Goal: Task Accomplishment & Management: Use online tool/utility

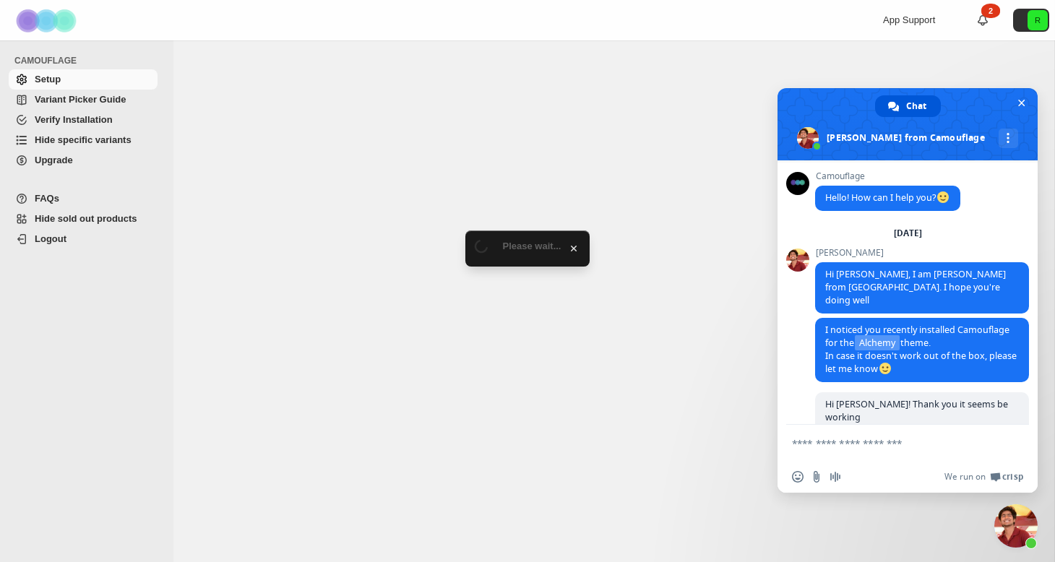
click at [73, 139] on span "Hide specific variants" at bounding box center [83, 139] width 97 height 11
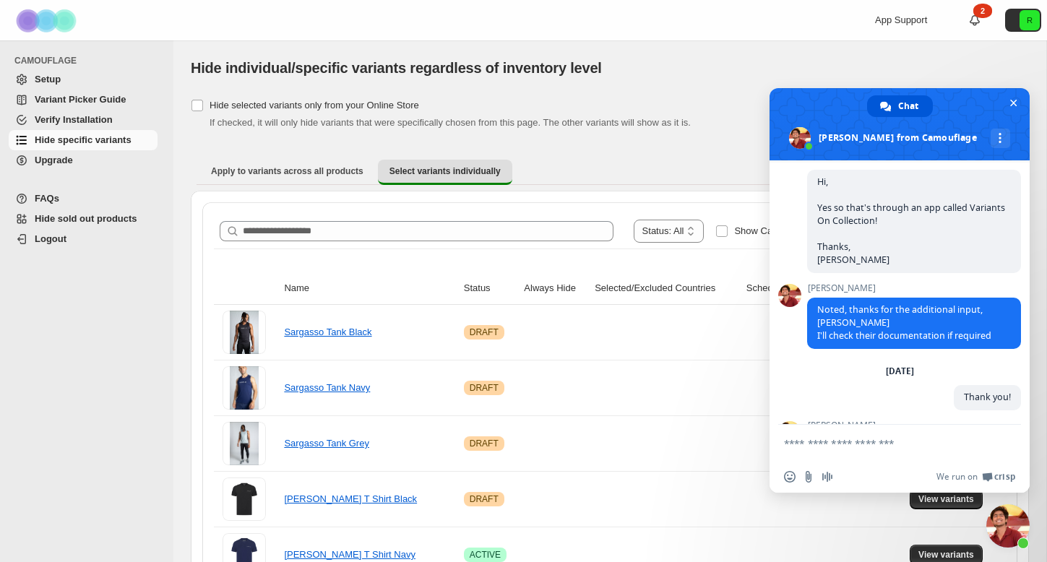
scroll to position [1828, 0]
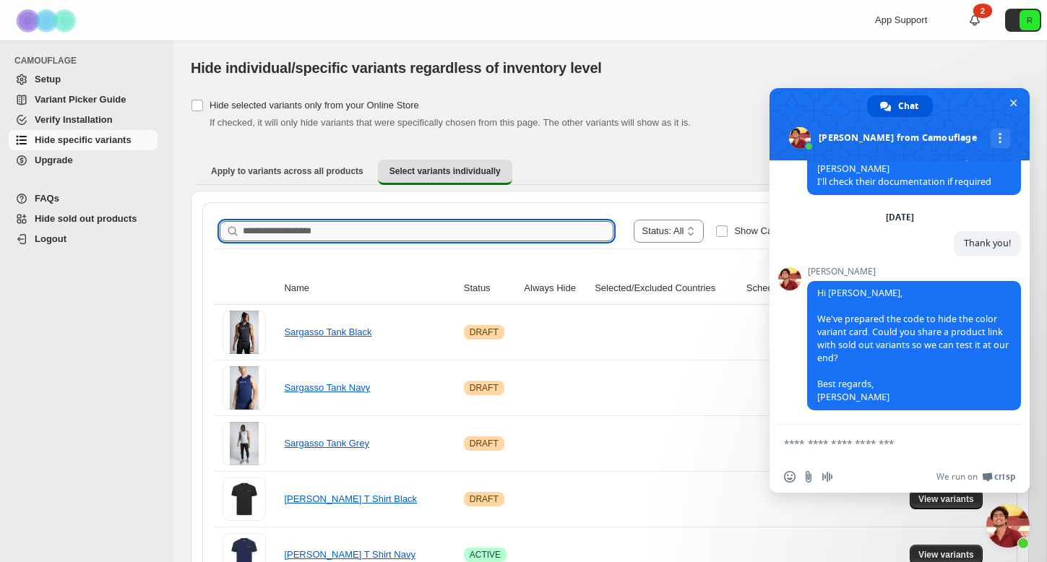
click at [317, 226] on input "Search product name" at bounding box center [428, 231] width 371 height 20
drag, startPoint x: 512, startPoint y: 271, endPoint x: 520, endPoint y: 236, distance: 36.1
click at [520, 236] on input "*****" at bounding box center [415, 231] width 345 height 20
click at [532, 230] on input "*****" at bounding box center [415, 231] width 345 height 20
type input "*****"
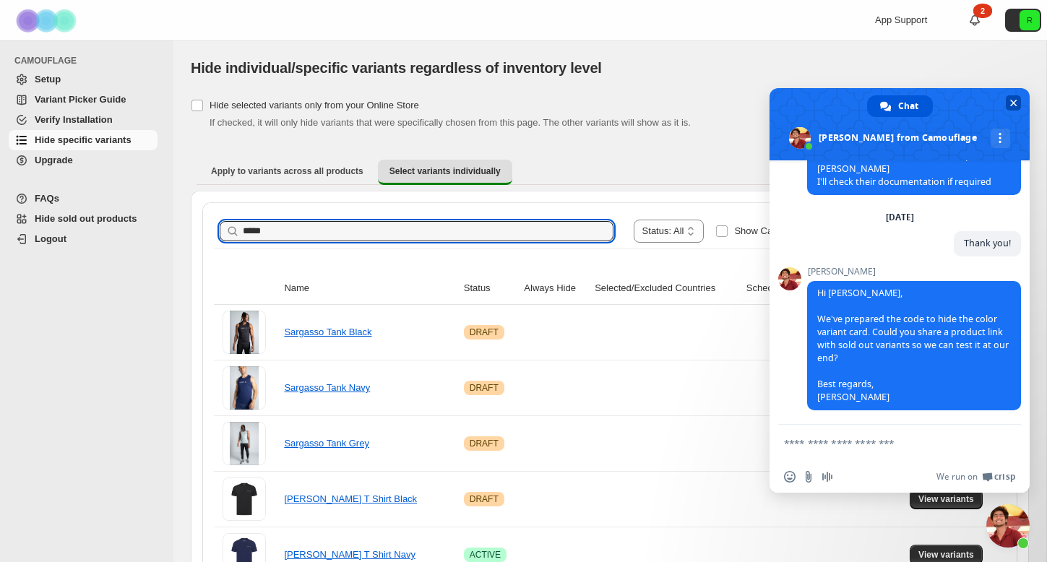
click at [1009, 100] on span "Close chat" at bounding box center [1013, 102] width 15 height 15
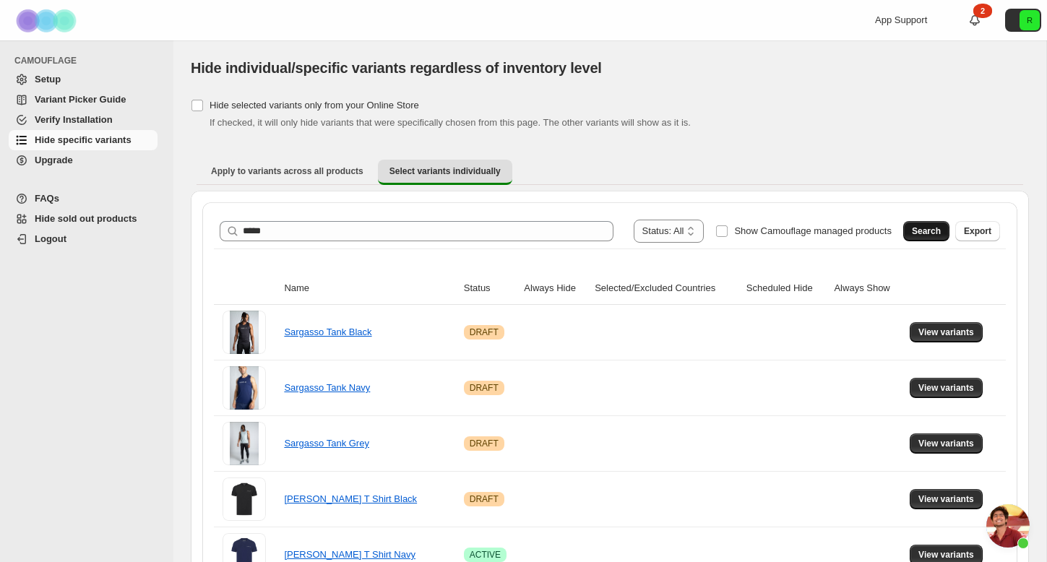
click at [930, 235] on span "Search" at bounding box center [926, 231] width 29 height 12
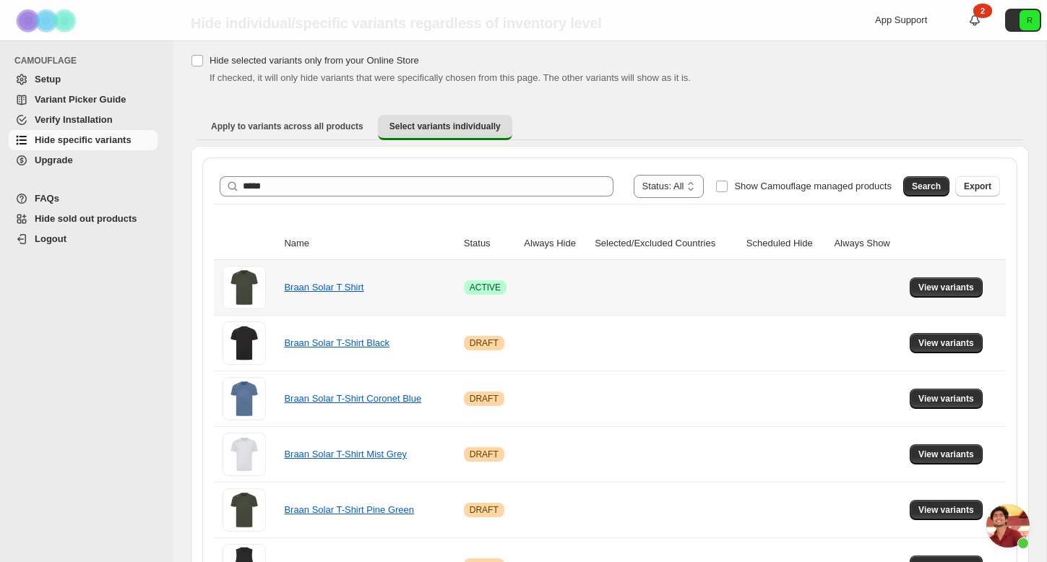
scroll to position [164, 0]
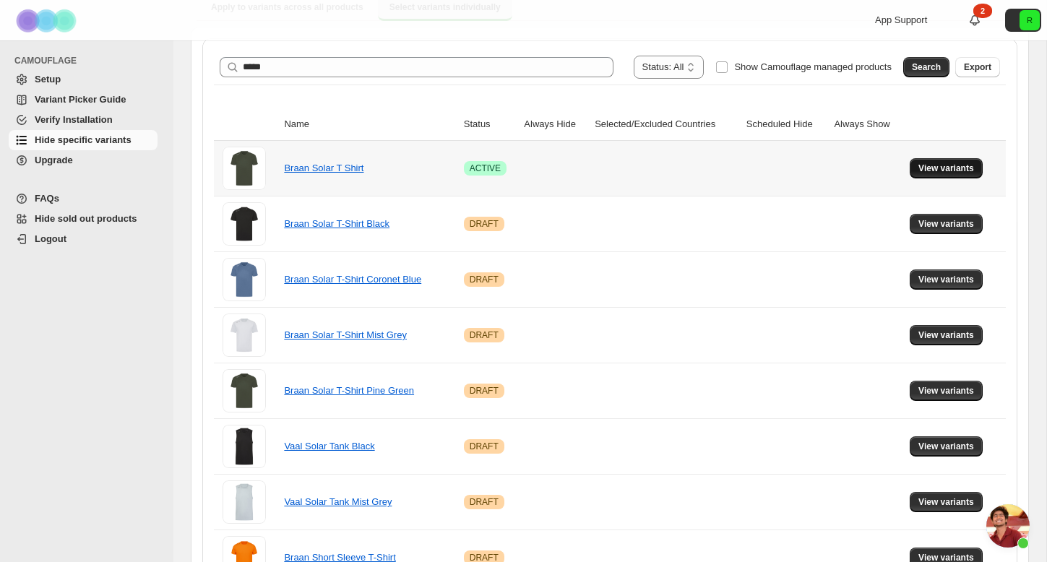
click at [926, 163] on span "View variants" at bounding box center [946, 169] width 56 height 12
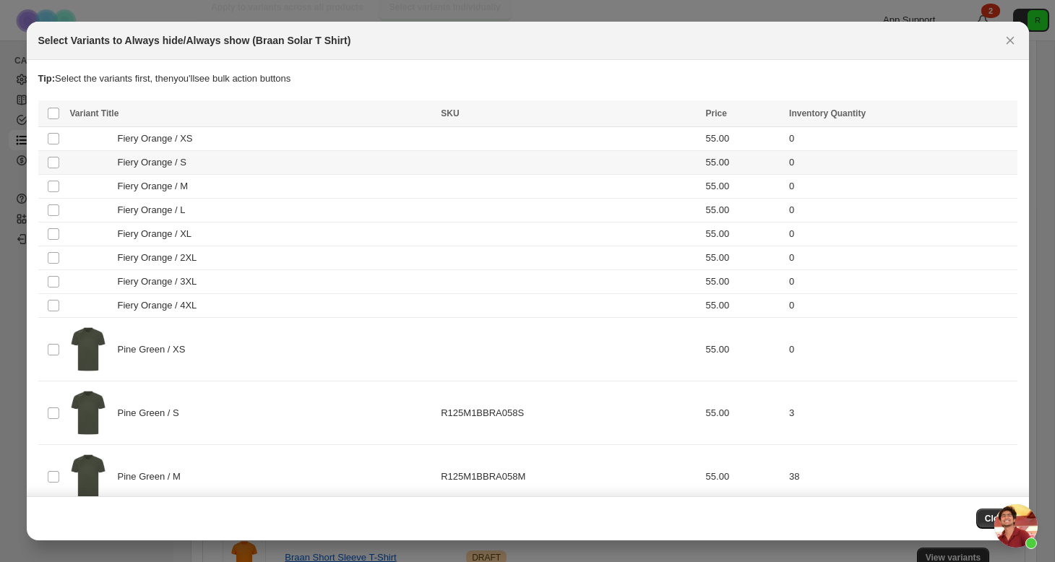
scroll to position [0, 0]
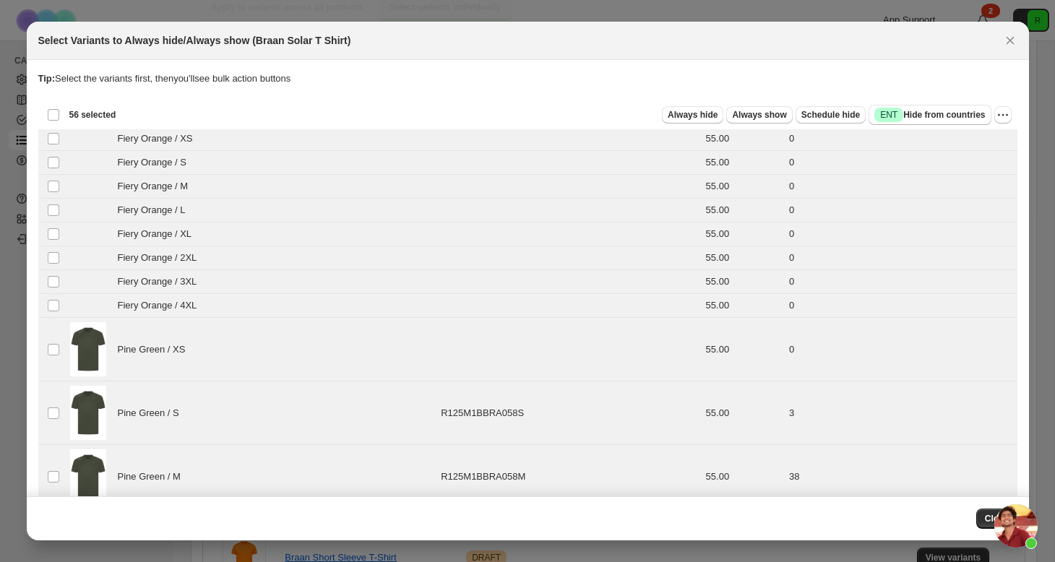
click at [53, 121] on div "Deselect all 56 product variants 56 selected" at bounding box center [81, 114] width 69 height 17
click at [53, 111] on div "Deselect all 56 product variants 56 selected" at bounding box center [81, 114] width 69 height 13
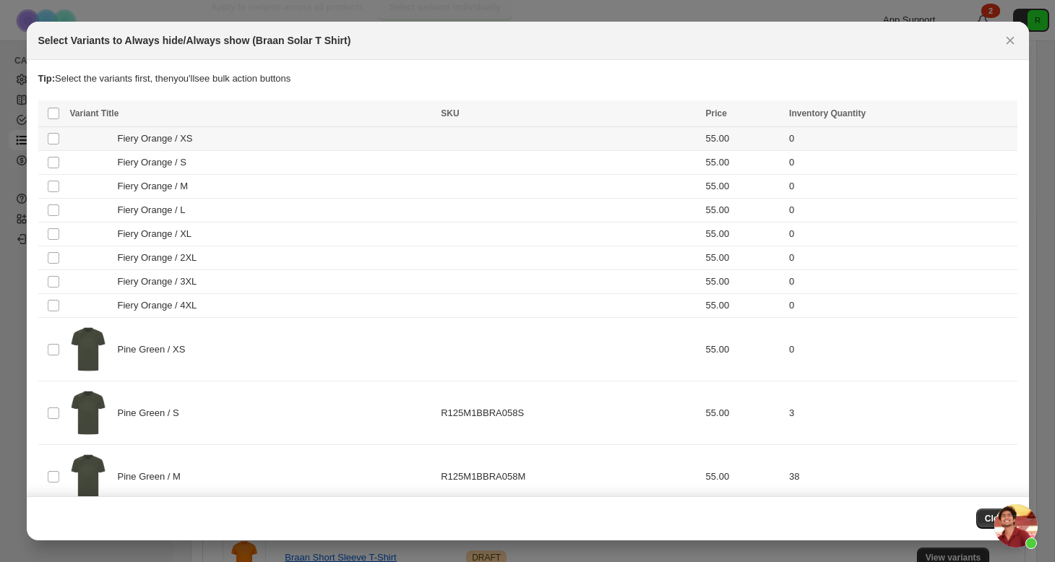
click at [53, 131] on td "Select product variant" at bounding box center [51, 139] width 27 height 24
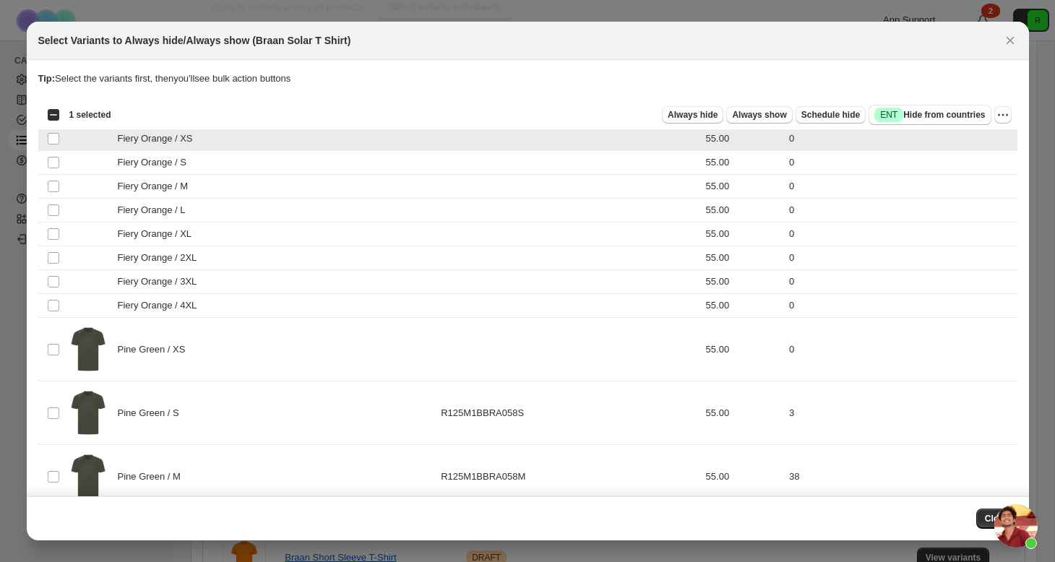
click at [53, 150] on td "Select product variant" at bounding box center [51, 139] width 27 height 24
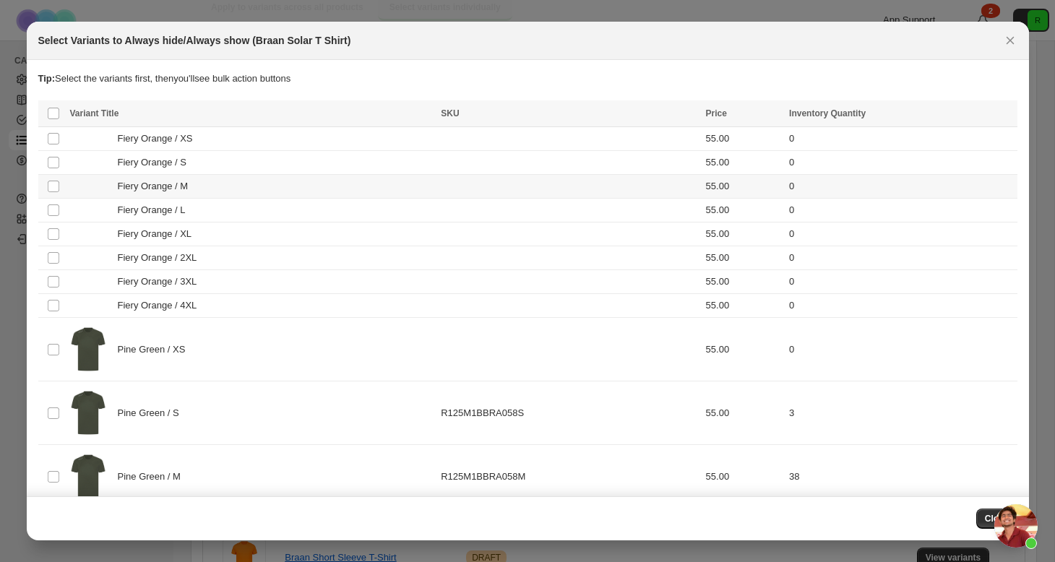
click at [53, 178] on td "Select product variant" at bounding box center [51, 187] width 27 height 24
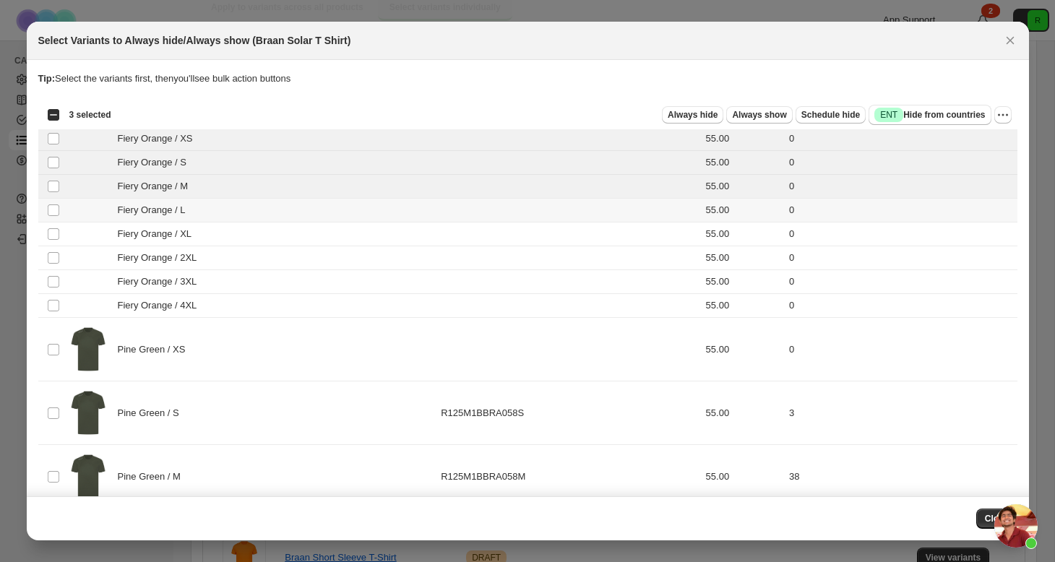
click at [55, 220] on td "Select product variant" at bounding box center [51, 211] width 27 height 24
click at [55, 240] on span ":r6:" at bounding box center [53, 234] width 13 height 13
click at [54, 268] on td "Select product variant" at bounding box center [51, 258] width 27 height 24
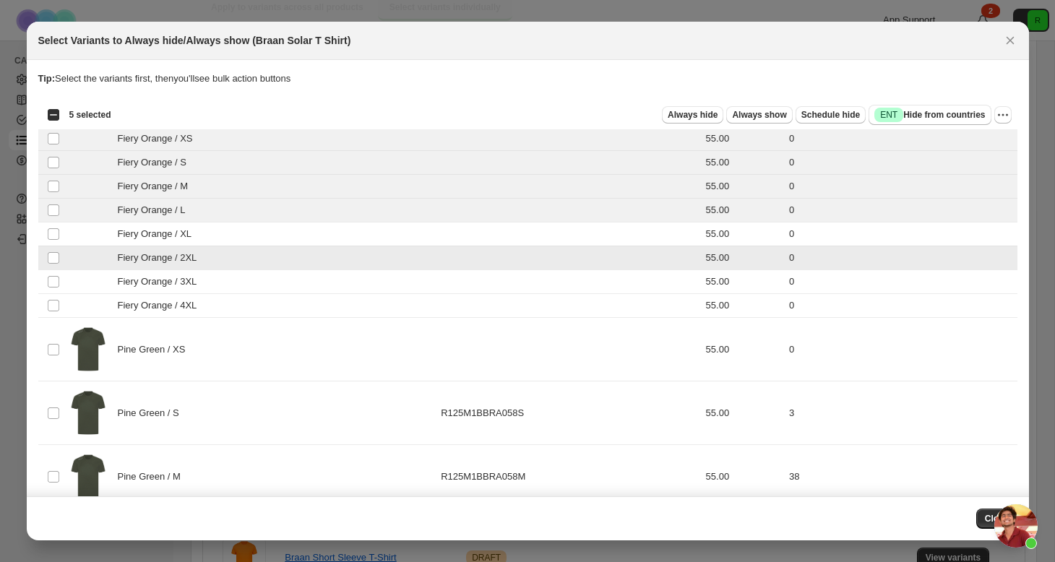
click at [54, 288] on td "Select product variant" at bounding box center [51, 282] width 27 height 24
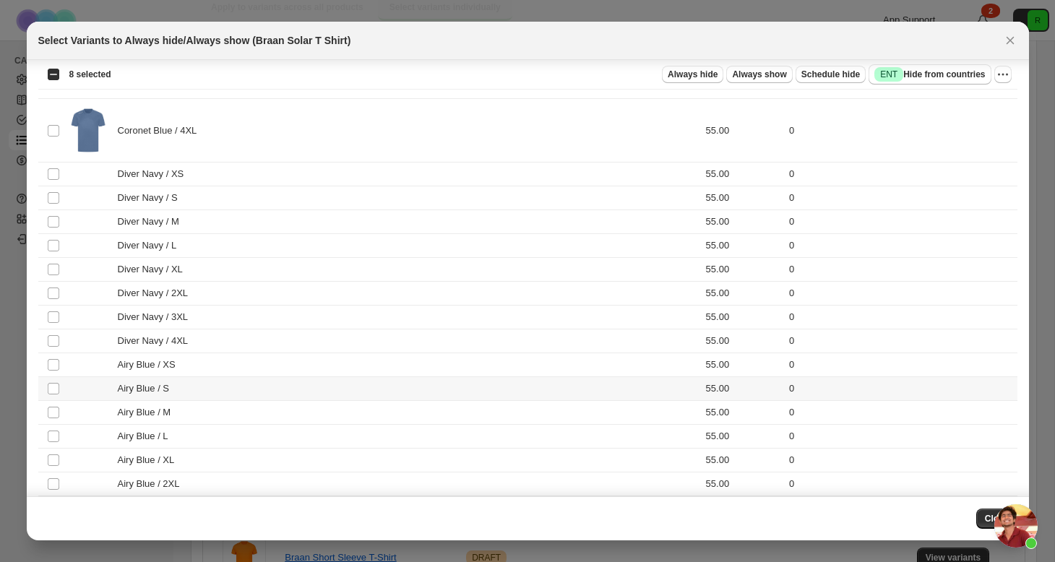
scroll to position [2185, 0]
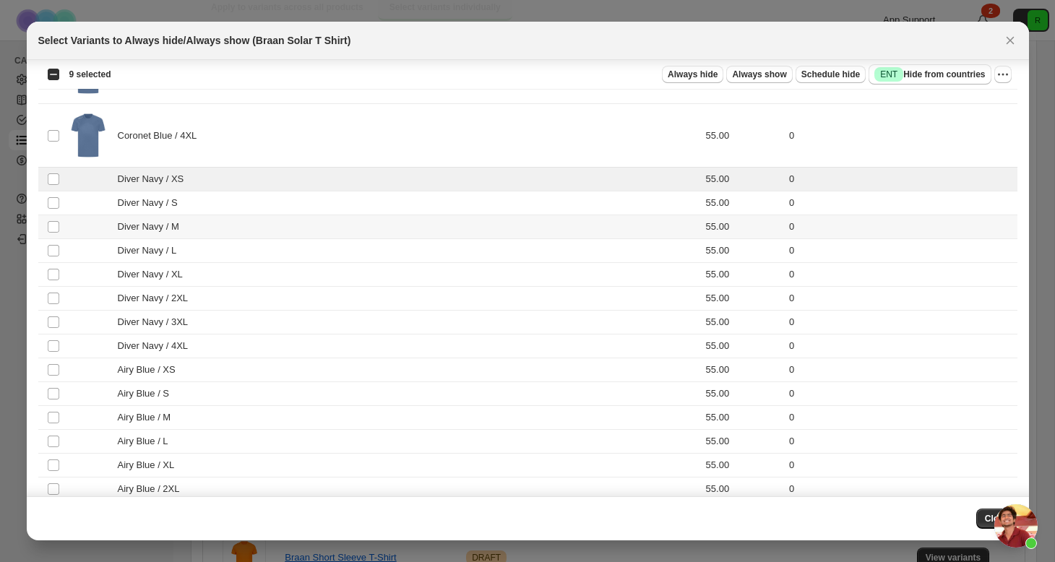
click at [44, 219] on td "Select product variant" at bounding box center [51, 227] width 27 height 24
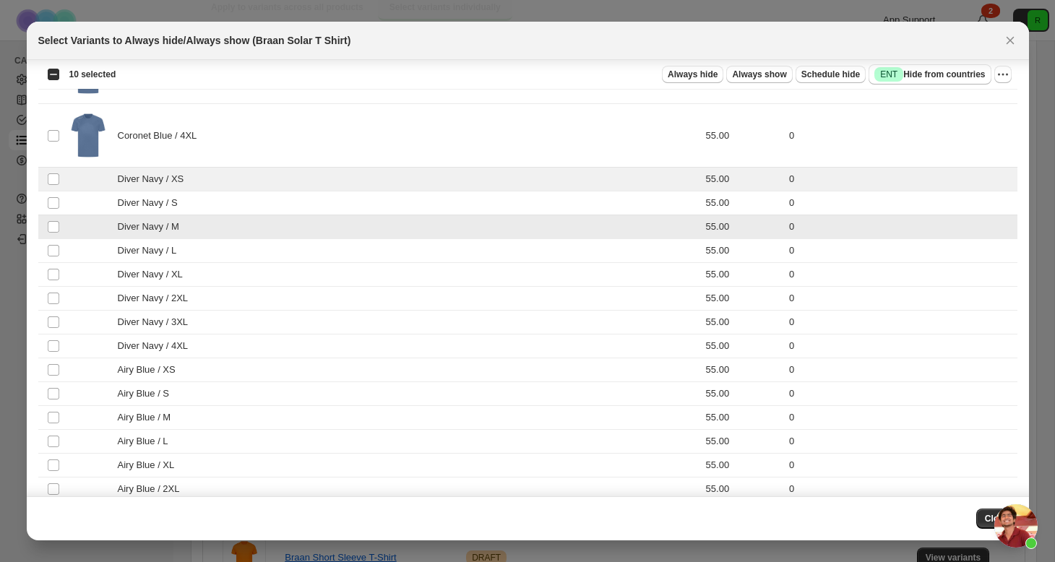
click at [44, 236] on td "Select product variant" at bounding box center [51, 227] width 27 height 24
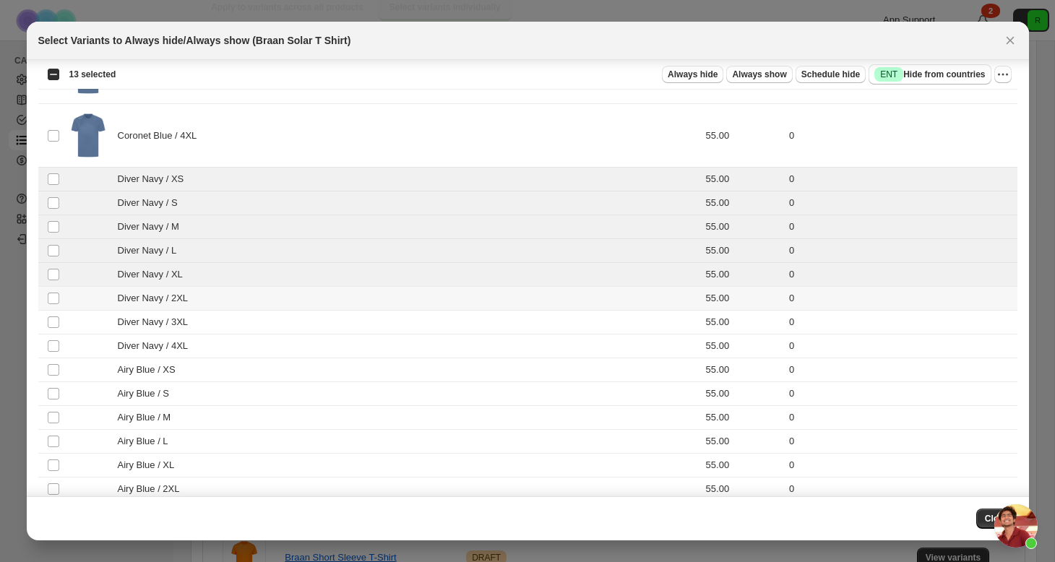
click at [52, 306] on td "Select product variant" at bounding box center [51, 299] width 27 height 24
click at [53, 335] on td "Select product variant" at bounding box center [51, 347] width 27 height 24
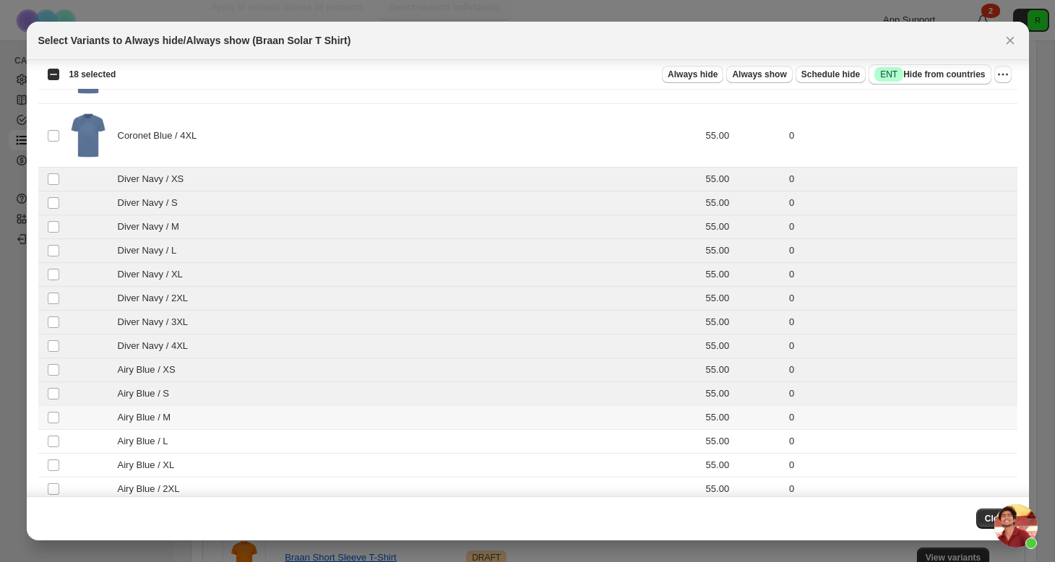
click at [53, 424] on td "Select product variant" at bounding box center [51, 418] width 27 height 24
click at [53, 452] on td "Select product variant" at bounding box center [51, 442] width 27 height 24
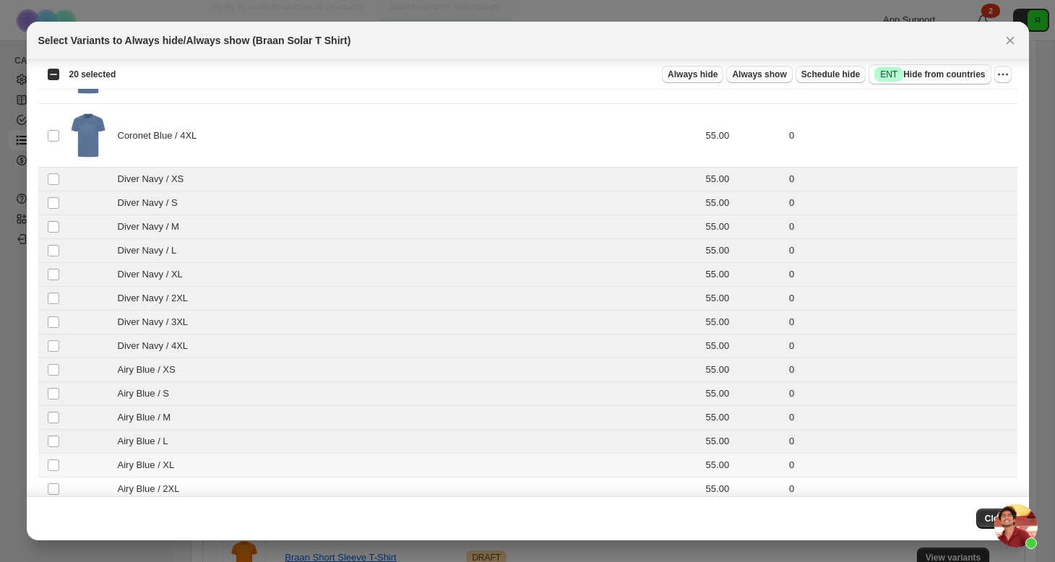
click at [55, 472] on td "Select product variant" at bounding box center [51, 466] width 27 height 24
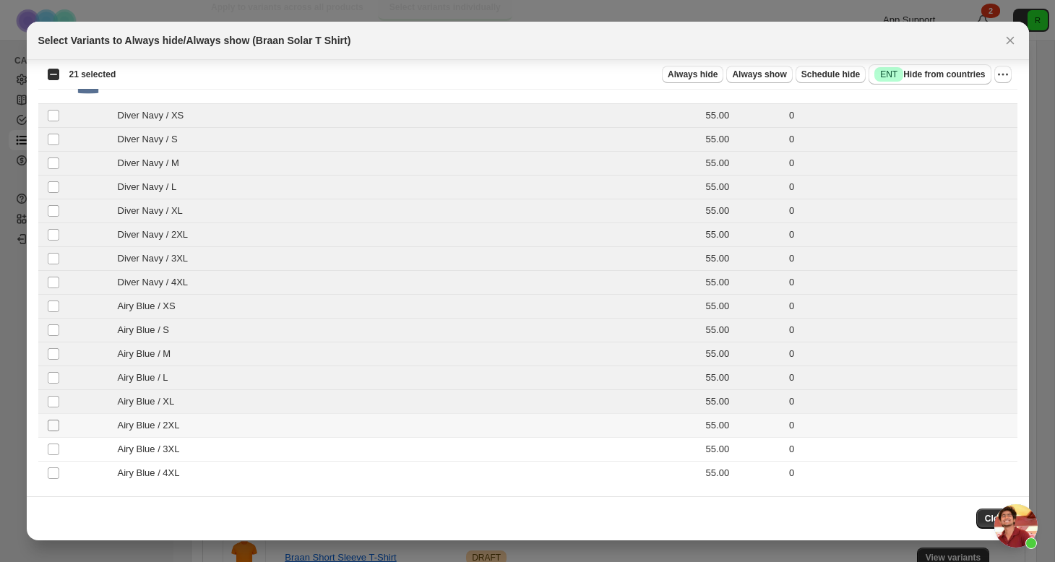
click at [54, 431] on span ":r6:" at bounding box center [53, 425] width 13 height 13
click at [54, 457] on td "Select product variant" at bounding box center [51, 450] width 27 height 24
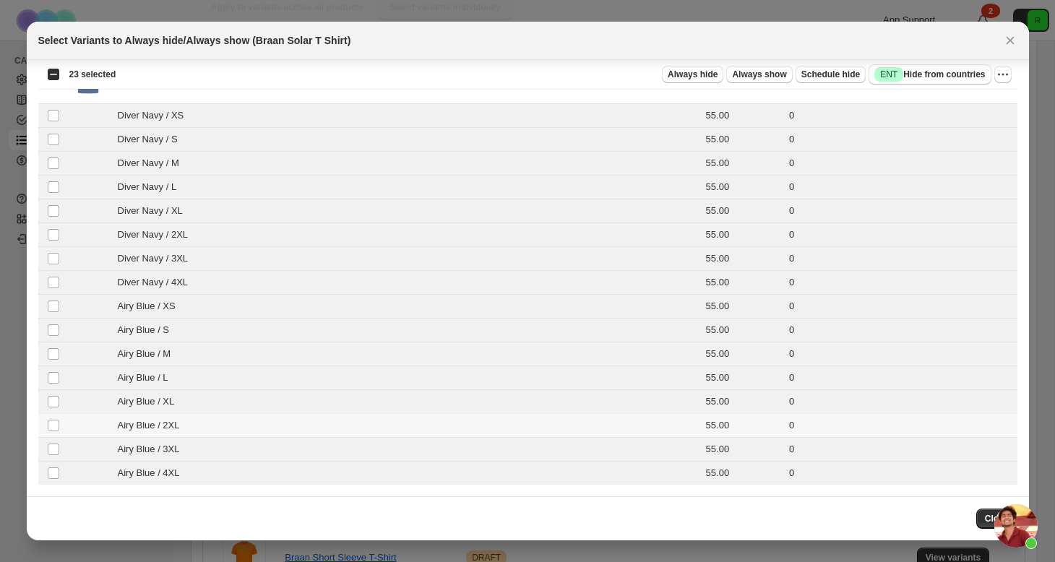
click at [54, 415] on td "Select product variant" at bounding box center [51, 426] width 27 height 24
click at [697, 77] on span "Always hide" at bounding box center [693, 75] width 50 height 12
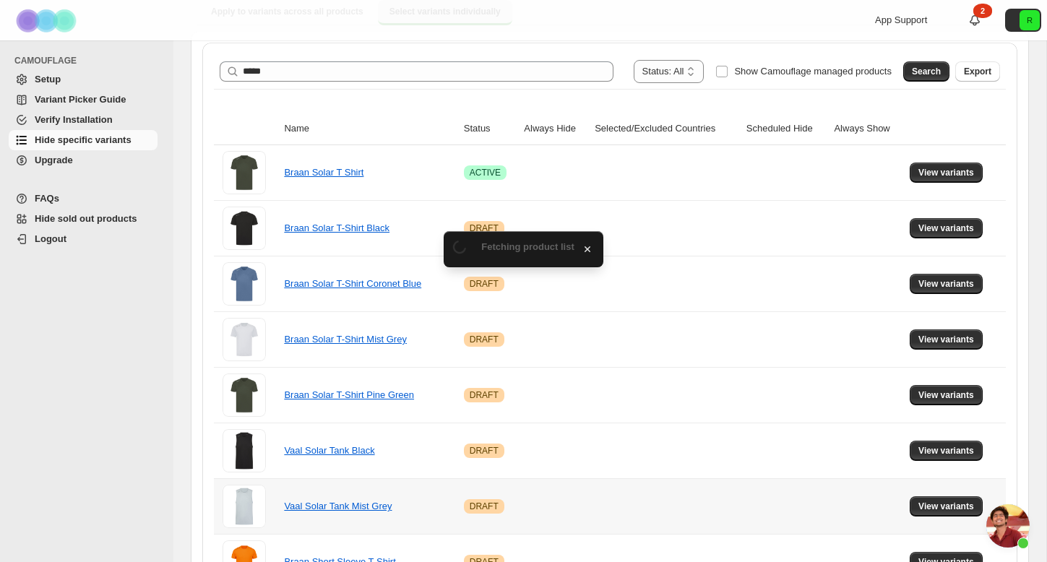
scroll to position [164, 0]
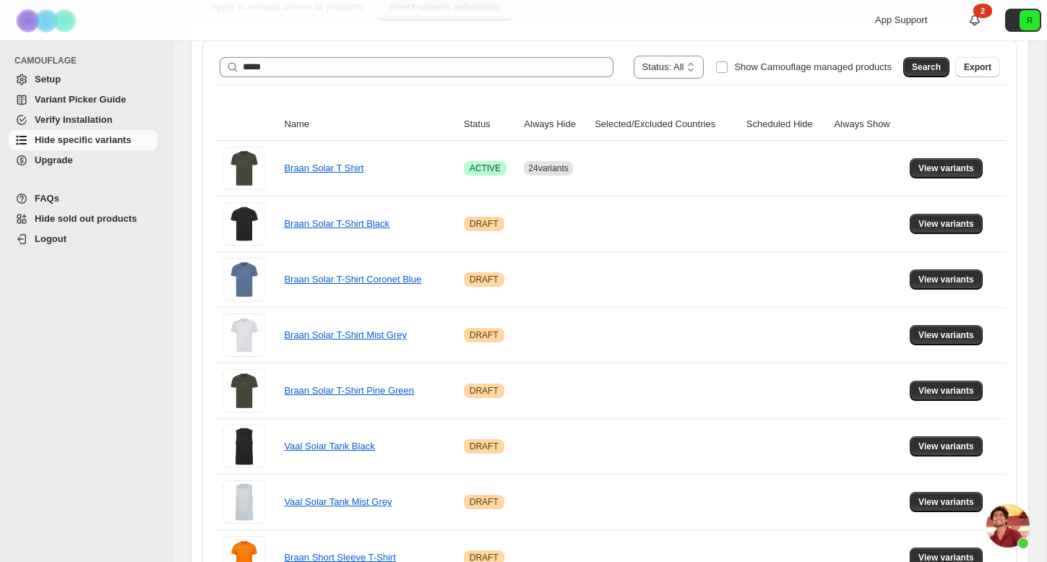
click at [1011, 521] on span "Open chat" at bounding box center [1007, 525] width 43 height 43
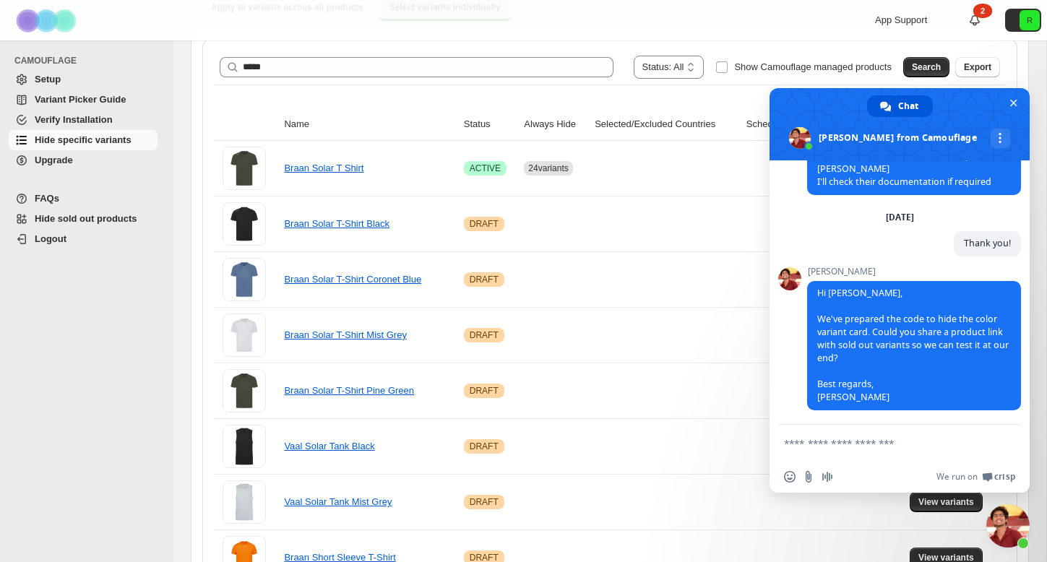
click at [868, 445] on textarea "Compose your message..." at bounding box center [885, 443] width 202 height 36
paste textarea "**********"
type textarea "**********"
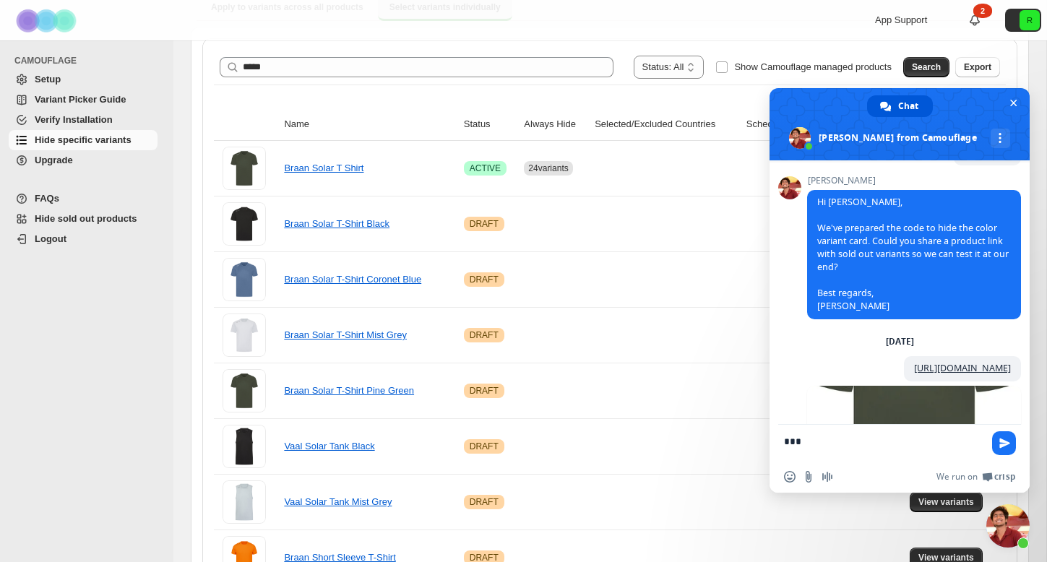
scroll to position [1995, 0]
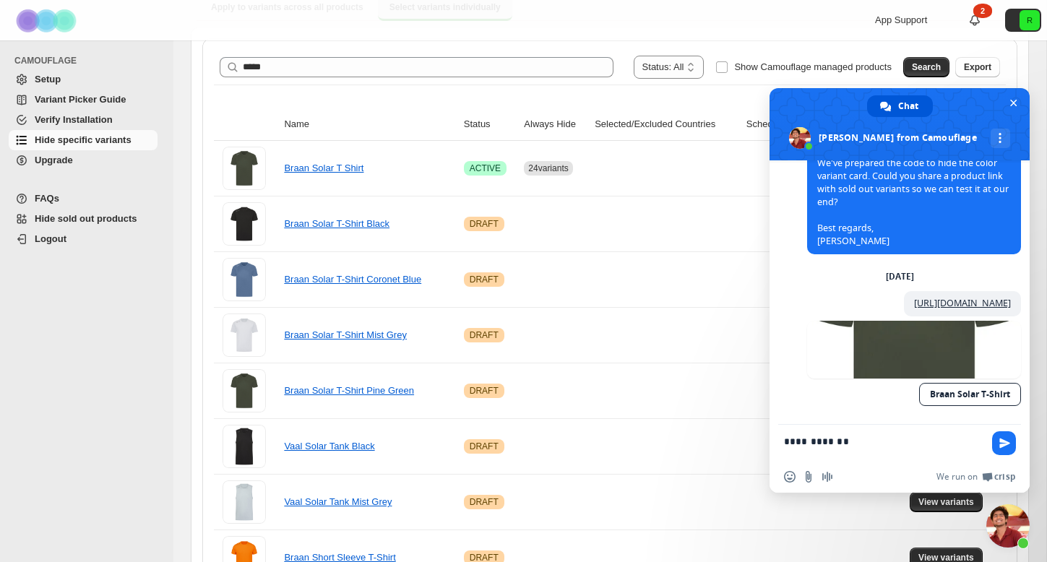
type textarea "**********"
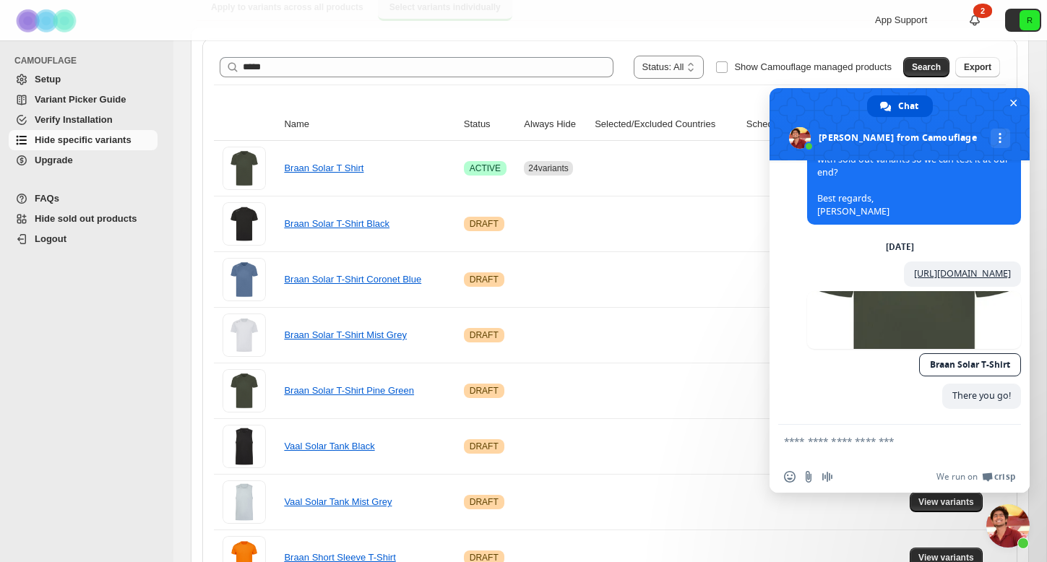
scroll to position [2025, 0]
type textarea "*"
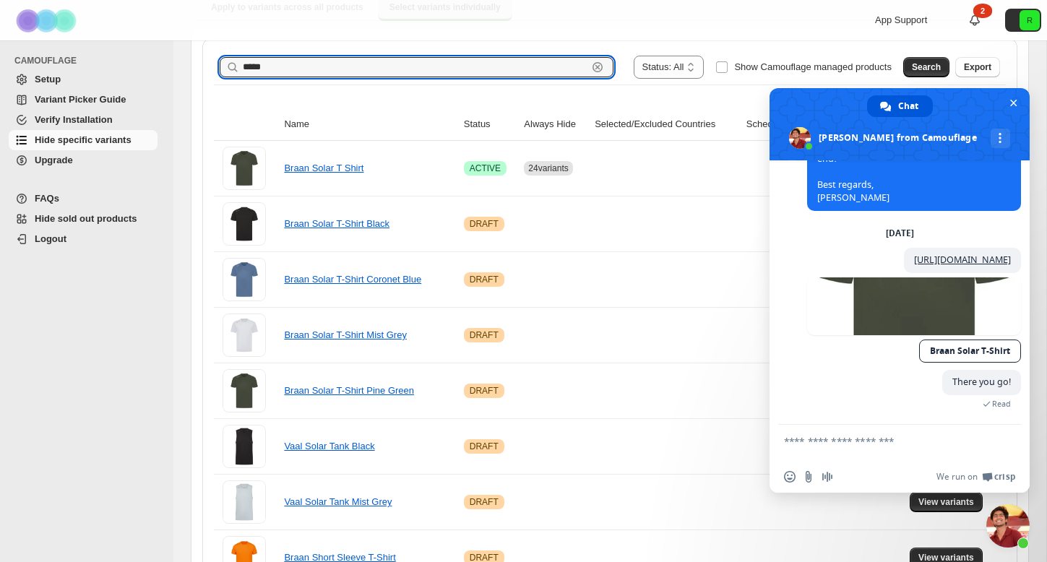
drag, startPoint x: 387, startPoint y: 72, endPoint x: 82, endPoint y: 35, distance: 307.2
click at [82, 35] on div "**********" at bounding box center [523, 244] width 1047 height 816
type input "****"
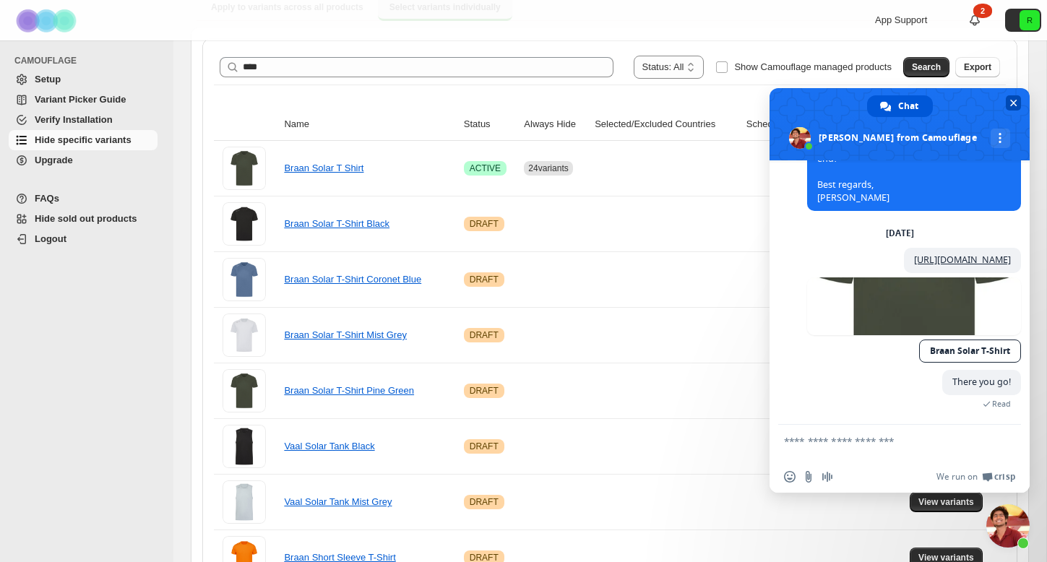
click at [1018, 101] on span "Close chat" at bounding box center [1013, 102] width 15 height 15
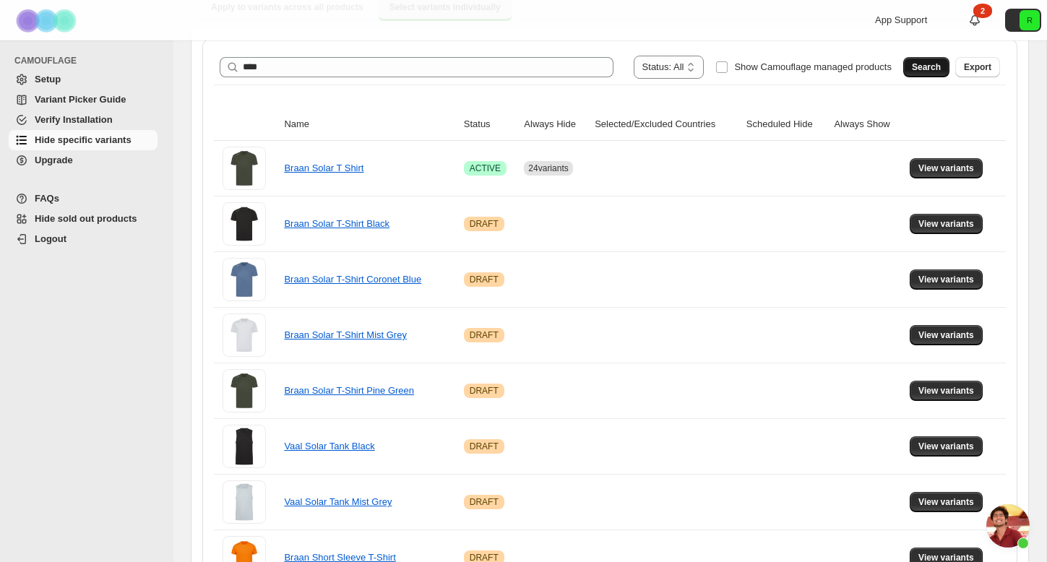
click at [932, 74] on button "Search" at bounding box center [926, 67] width 46 height 20
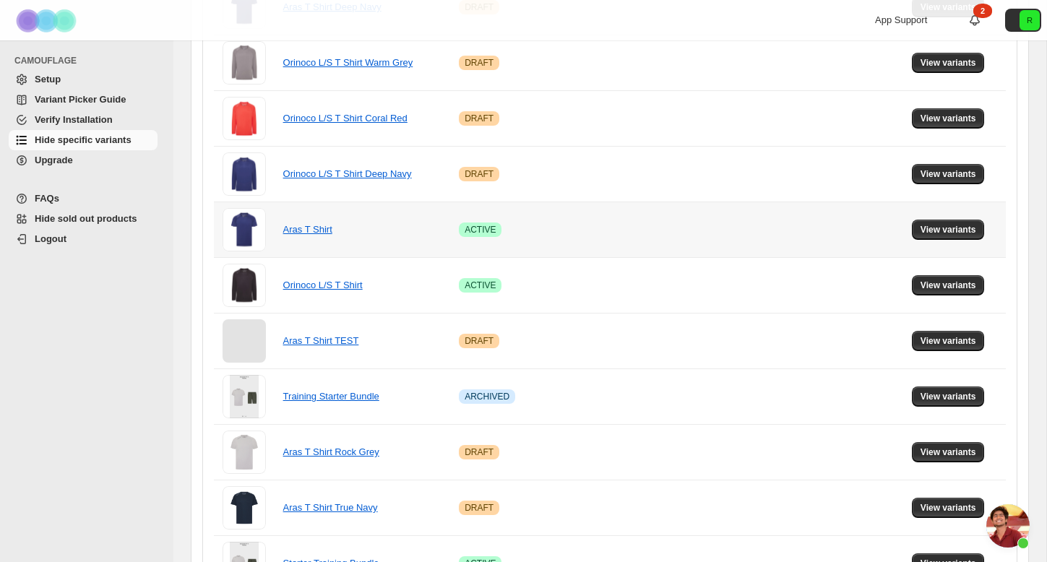
scroll to position [559, 0]
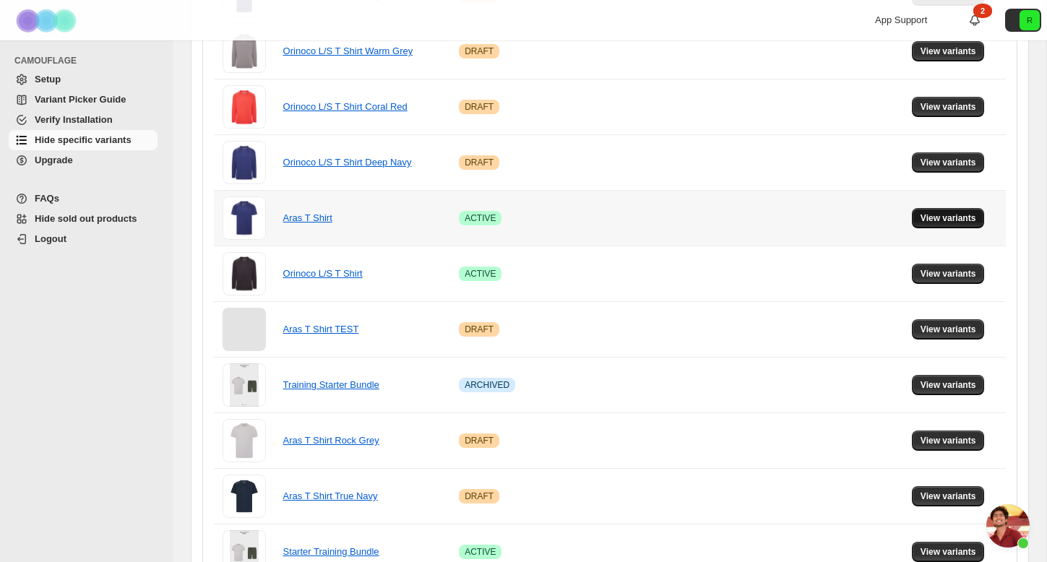
click at [956, 217] on span "View variants" at bounding box center [949, 218] width 56 height 12
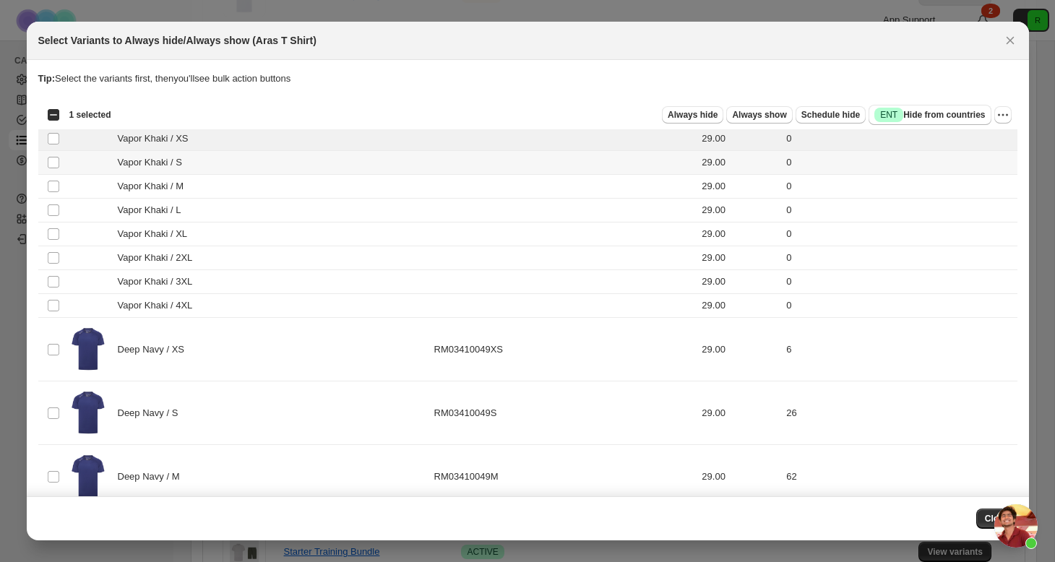
click at [52, 171] on td "Select product variant" at bounding box center [51, 163] width 27 height 24
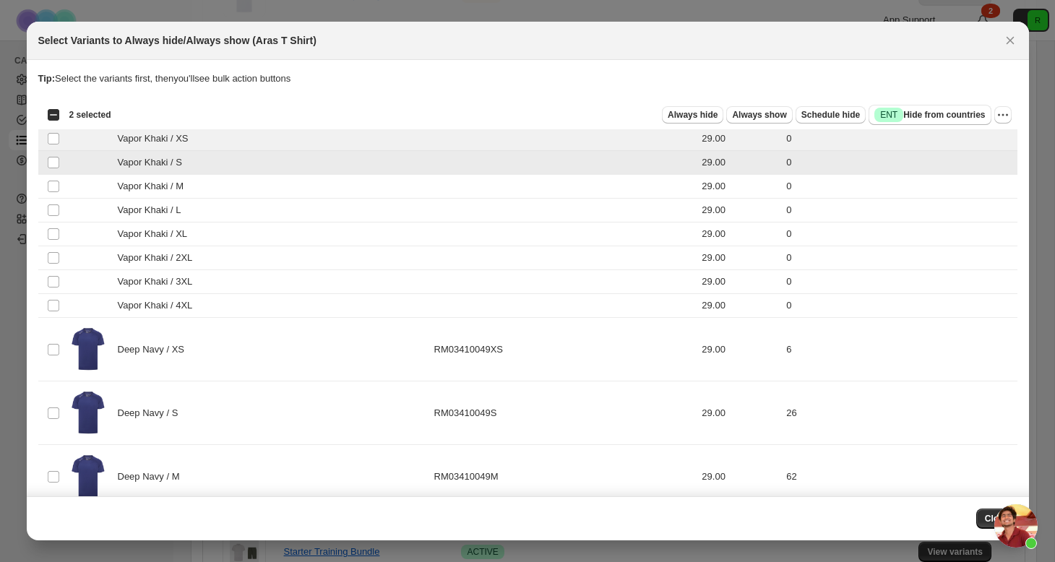
click at [53, 197] on td "Select product variant" at bounding box center [51, 187] width 27 height 24
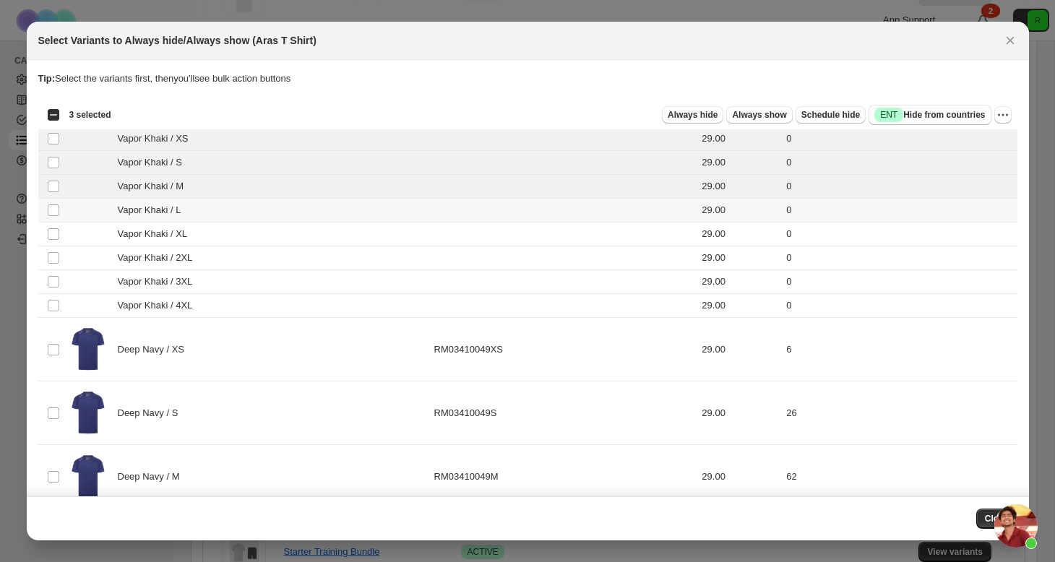
click at [53, 221] on td "Select product variant" at bounding box center [51, 211] width 27 height 24
click at [54, 241] on td "Select product variant" at bounding box center [51, 235] width 27 height 24
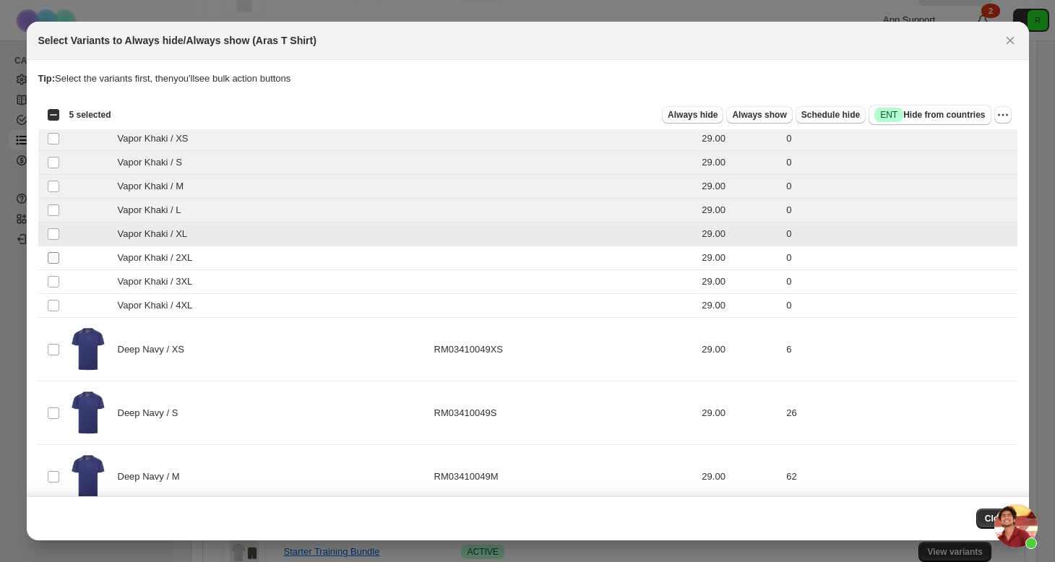
click at [54, 264] on span ":r2s:" at bounding box center [53, 257] width 13 height 13
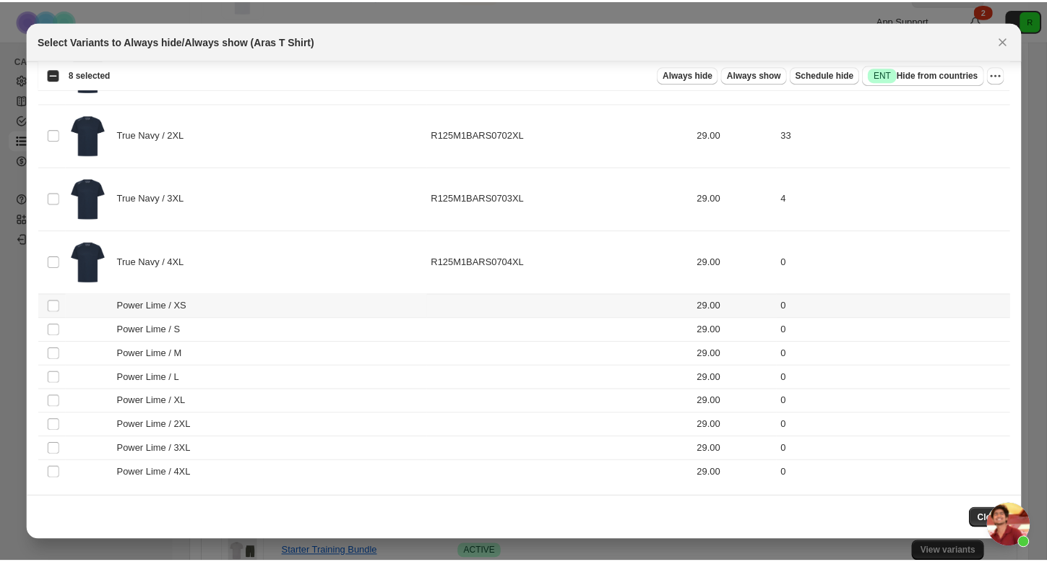
scroll to position [0, 0]
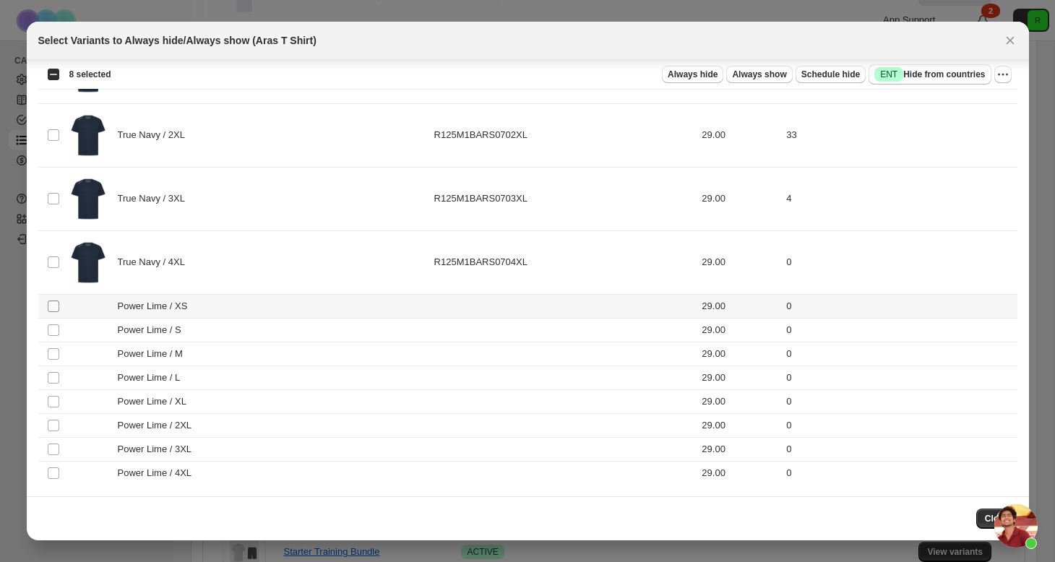
click at [54, 312] on span ":r2s:" at bounding box center [53, 306] width 13 height 13
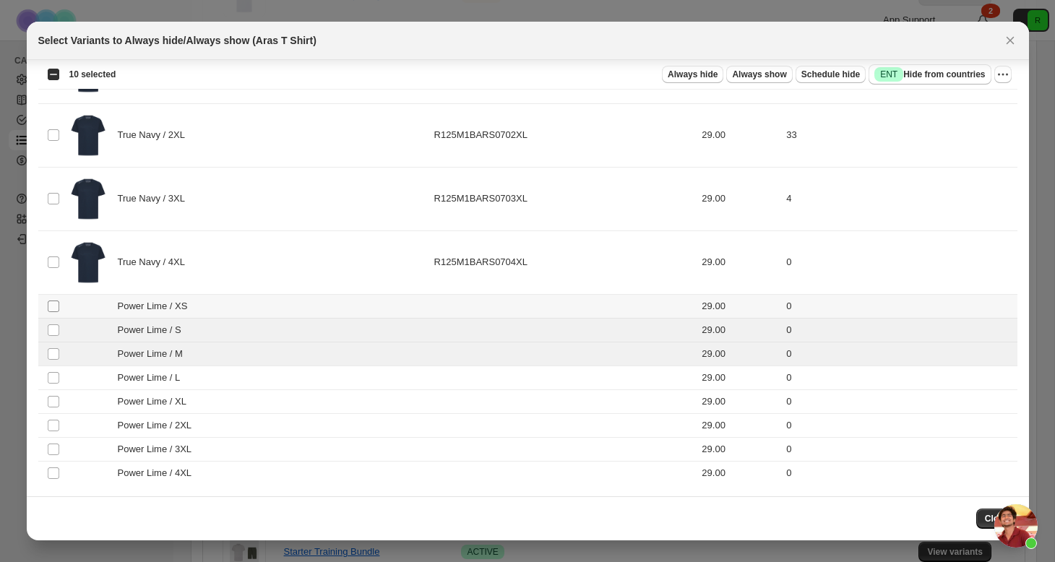
click at [54, 312] on span ":r2s:" at bounding box center [53, 306] width 13 height 13
click at [54, 367] on td "Select product variant" at bounding box center [51, 378] width 27 height 24
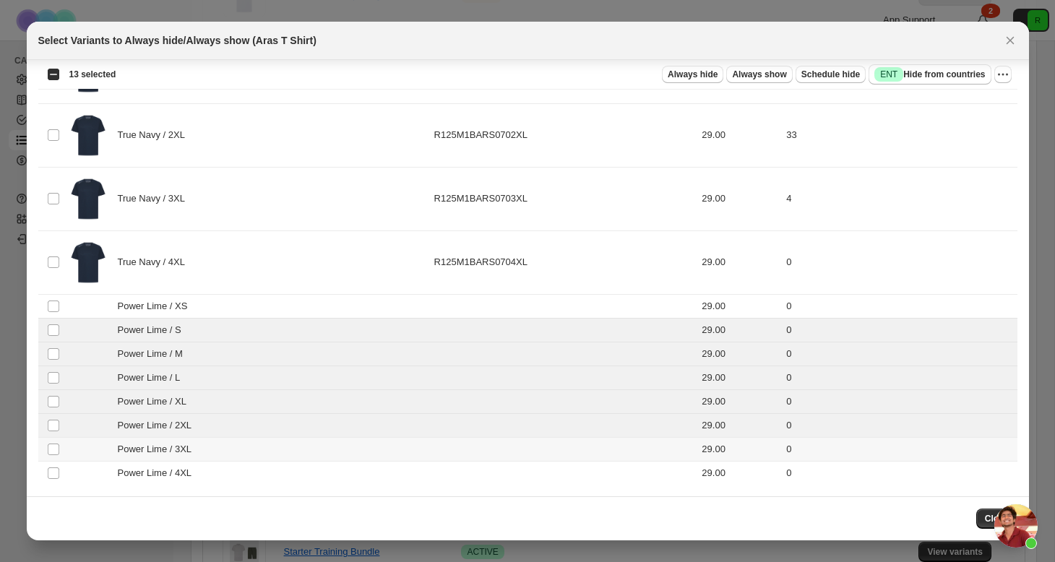
click at [54, 460] on td "Select product variant" at bounding box center [51, 449] width 27 height 24
click at [55, 480] on td "Select product variant" at bounding box center [51, 473] width 27 height 24
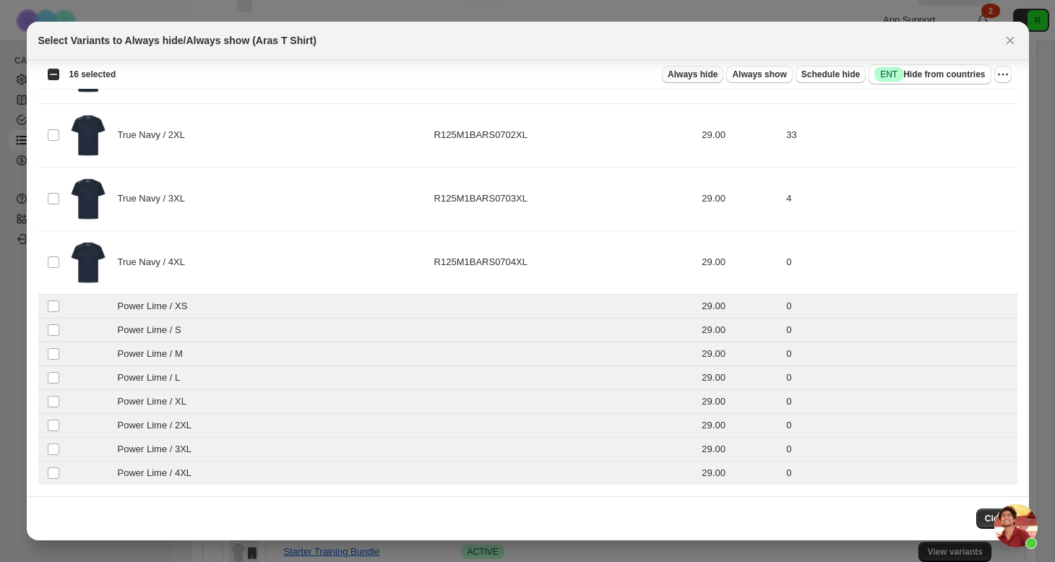
click at [700, 78] on span "Always hide" at bounding box center [693, 75] width 50 height 12
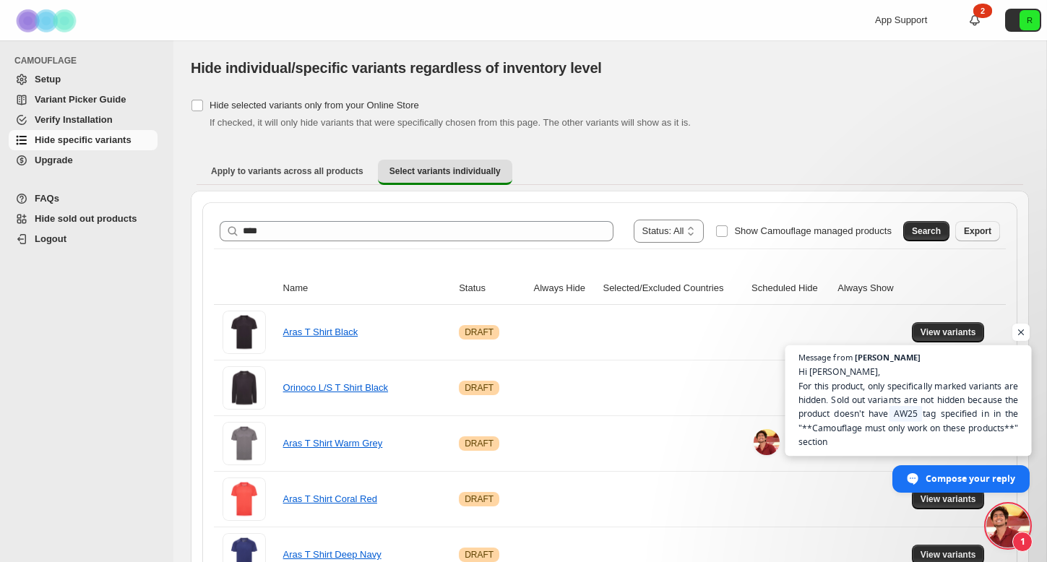
click at [863, 388] on span "Hi [PERSON_NAME], For this product, only specifically marked variants are hidde…" at bounding box center [908, 407] width 220 height 84
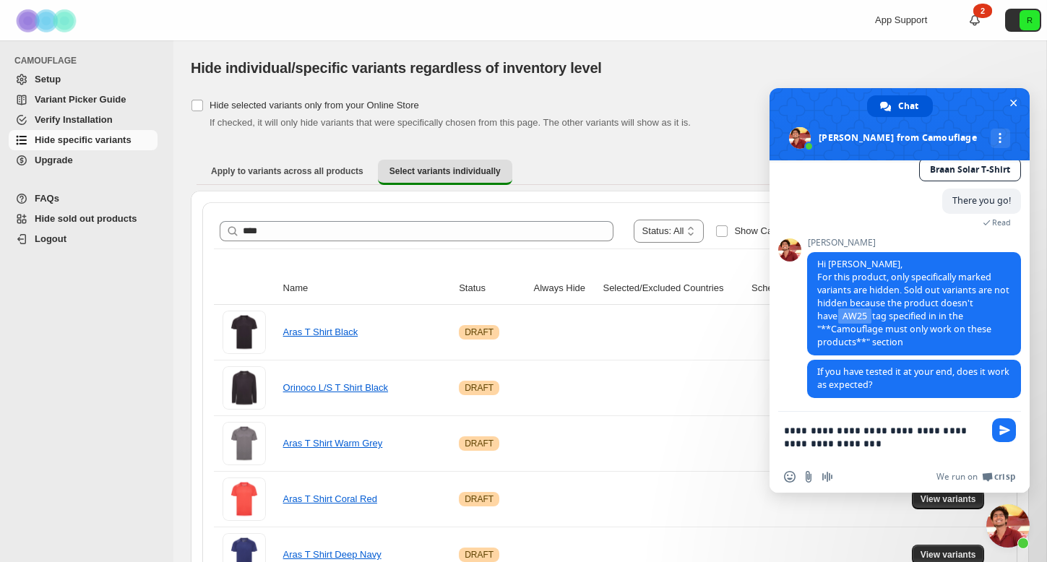
type textarea "**********"
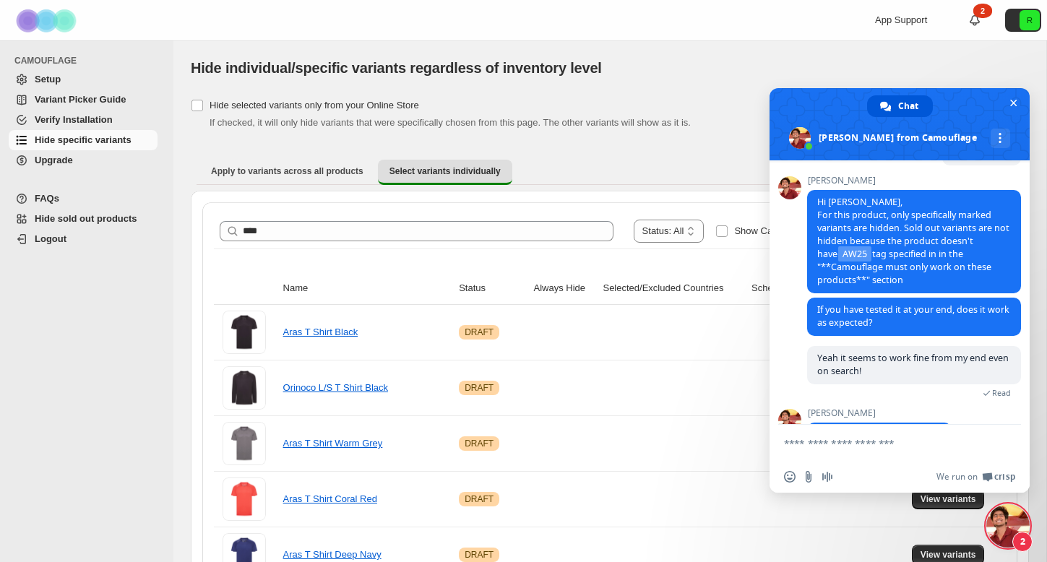
scroll to position [2349, 0]
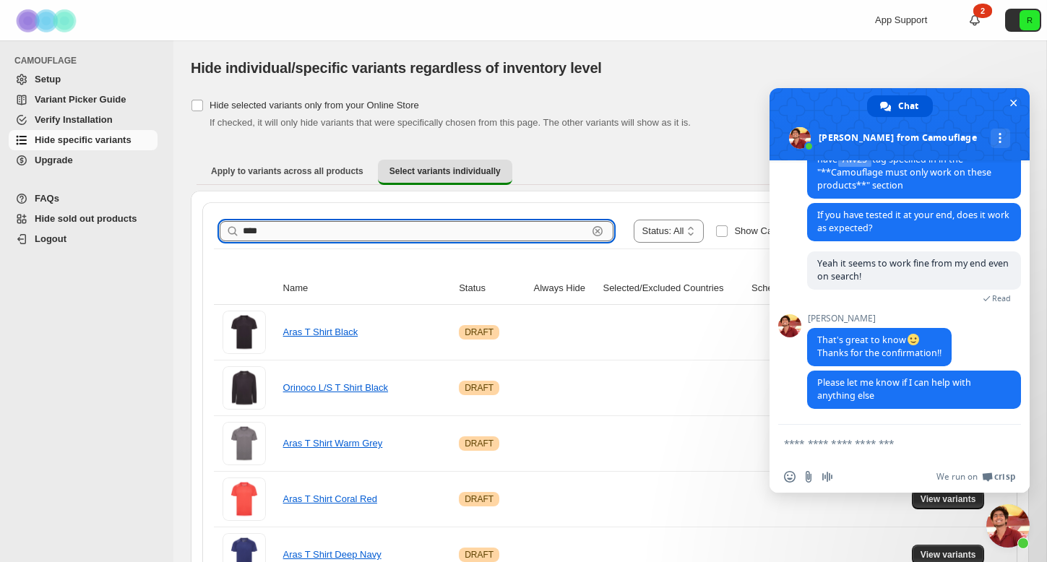
click at [332, 225] on input "****" at bounding box center [415, 231] width 345 height 20
drag, startPoint x: 348, startPoint y: 229, endPoint x: 110, endPoint y: 215, distance: 238.8
type input "****"
click at [1019, 105] on span "Close chat" at bounding box center [1013, 102] width 15 height 15
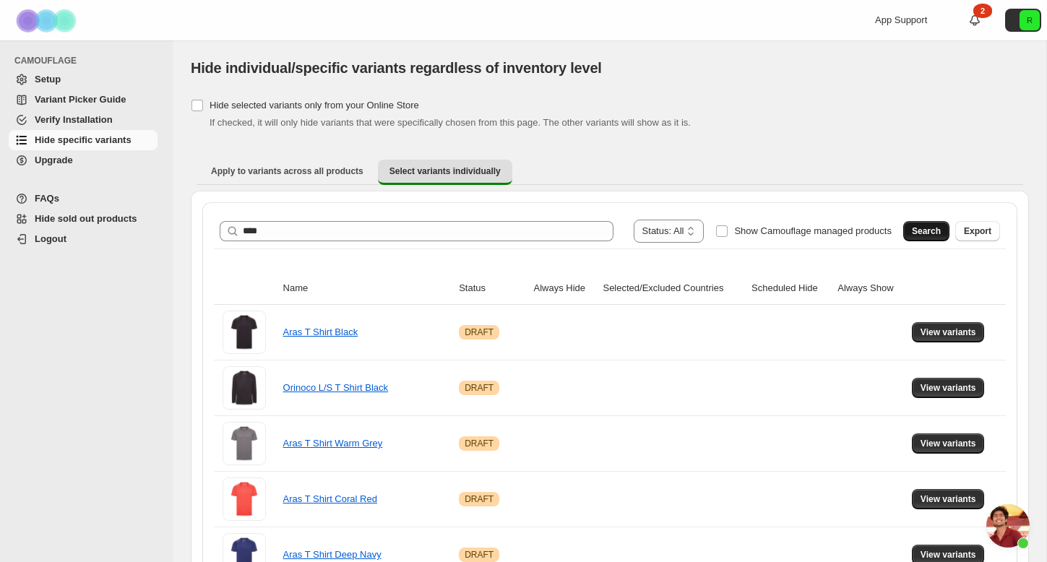
click at [929, 228] on span "Search" at bounding box center [926, 231] width 29 height 12
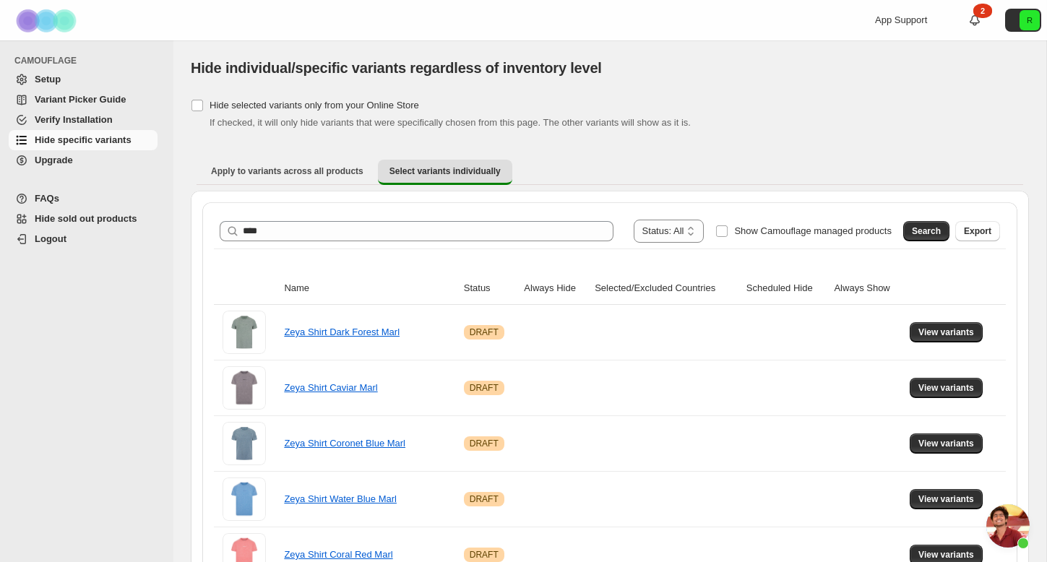
click at [593, 253] on div "**********" at bounding box center [610, 481] width 792 height 535
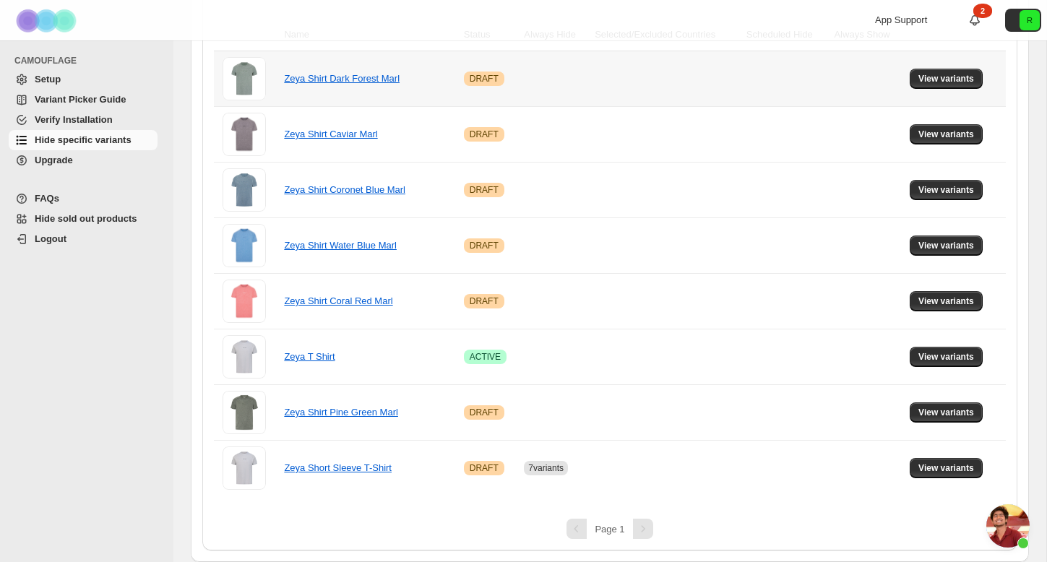
scroll to position [254, 0]
click at [934, 358] on span "View variants" at bounding box center [946, 357] width 56 height 12
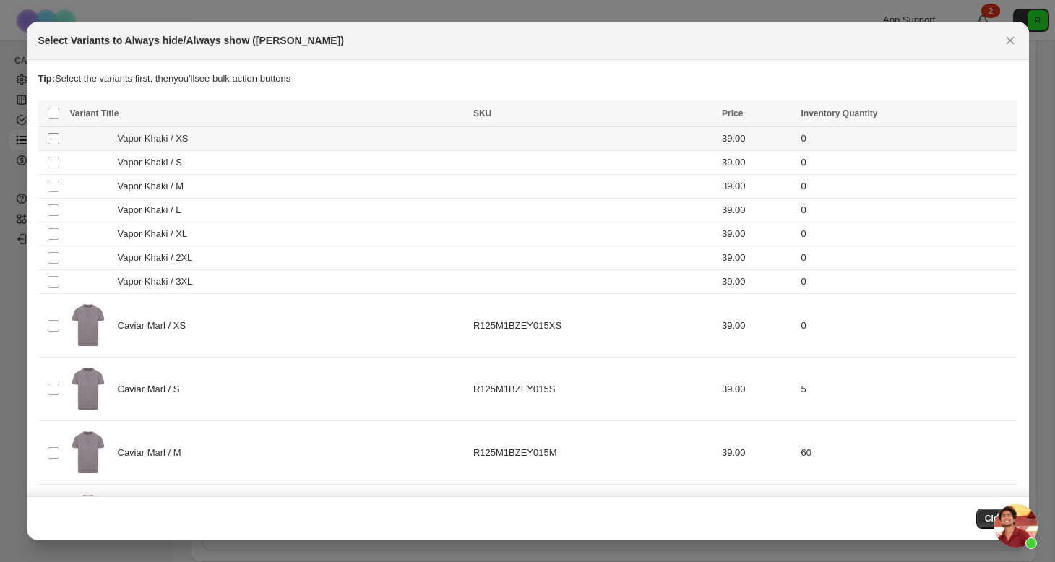
click at [53, 132] on span ":r5e:" at bounding box center [53, 138] width 13 height 13
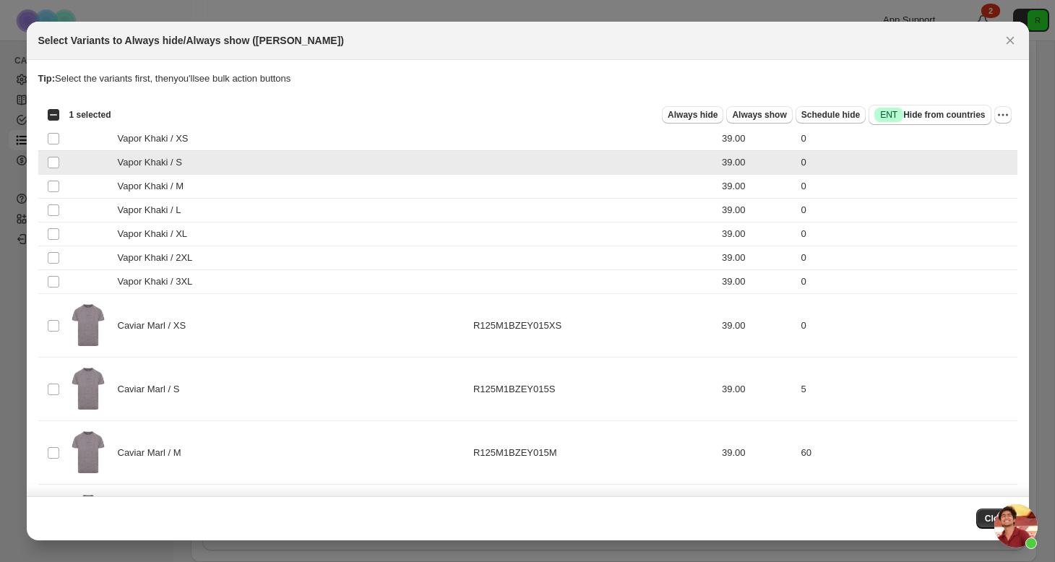
click at [54, 197] on td "Select product variant" at bounding box center [51, 187] width 27 height 24
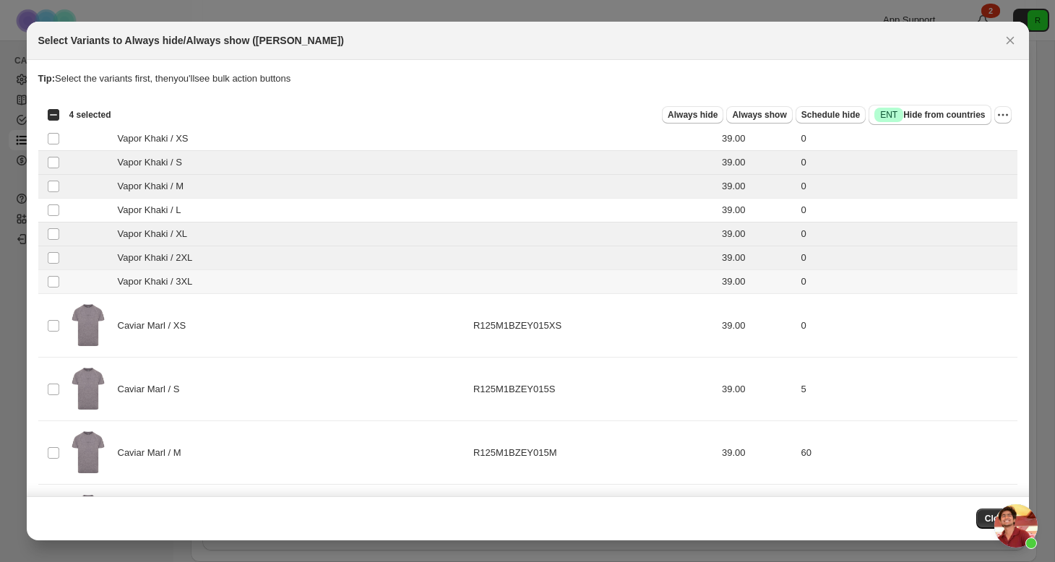
click at [56, 275] on td "Select product variant" at bounding box center [51, 282] width 27 height 24
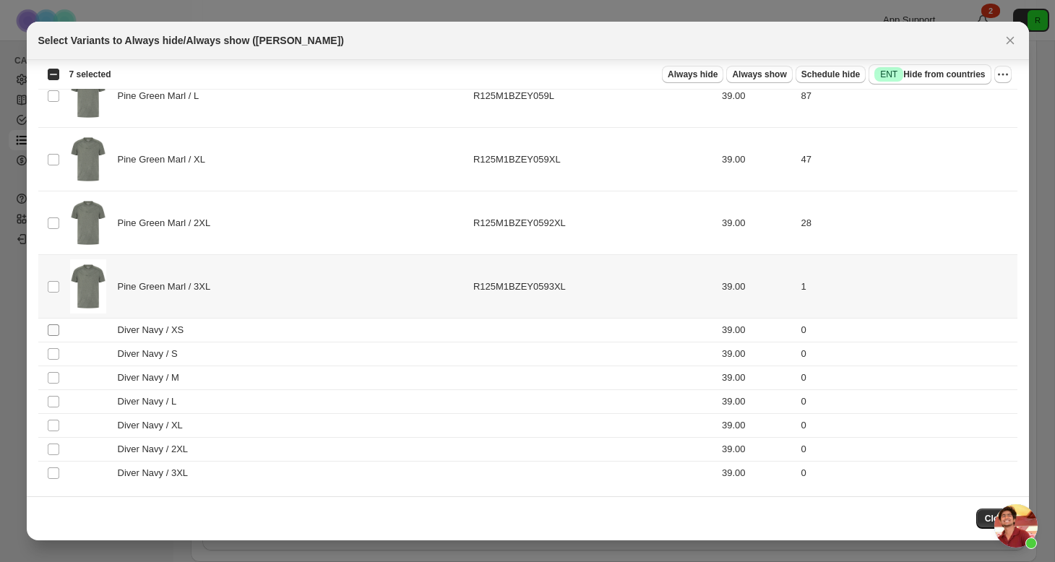
scroll to position [2646, 0]
click at [47, 332] on span ":r5e:" at bounding box center [53, 330] width 13 height 13
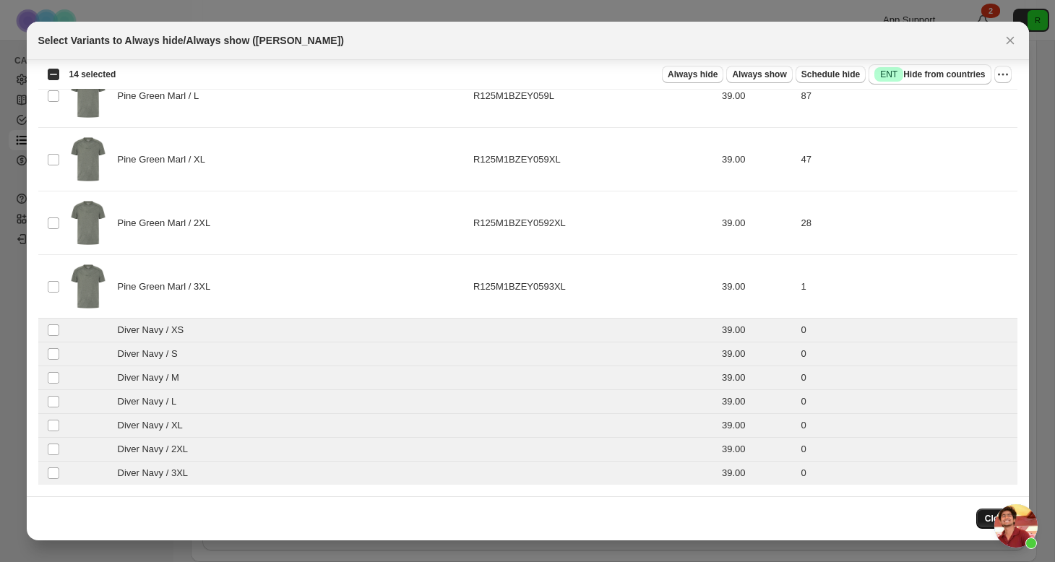
click at [985, 514] on span "Close" at bounding box center [997, 519] width 24 height 12
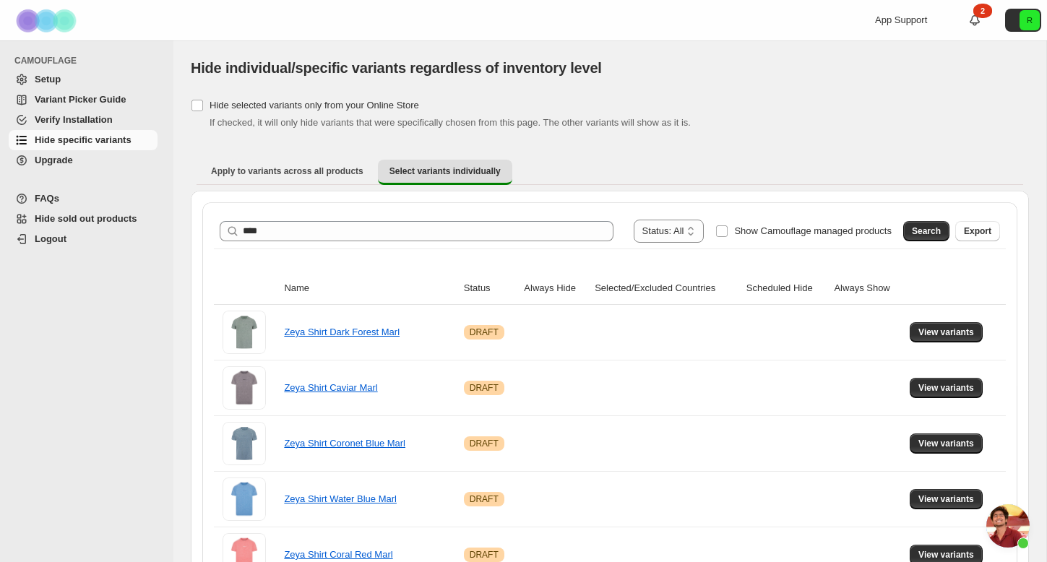
scroll to position [0, 0]
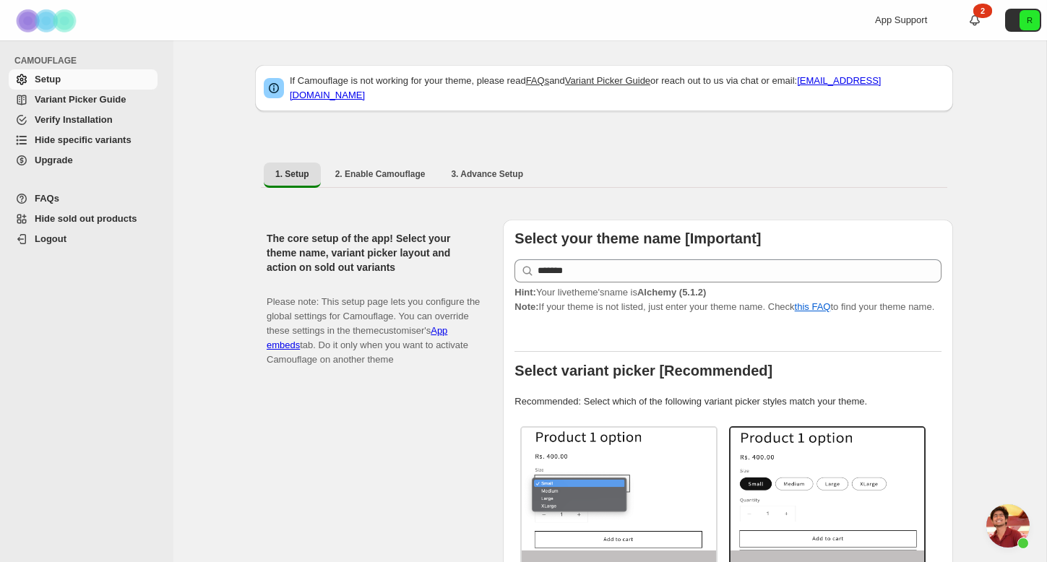
scroll to position [2025, 0]
